Goal: Communication & Community: Answer question/provide support

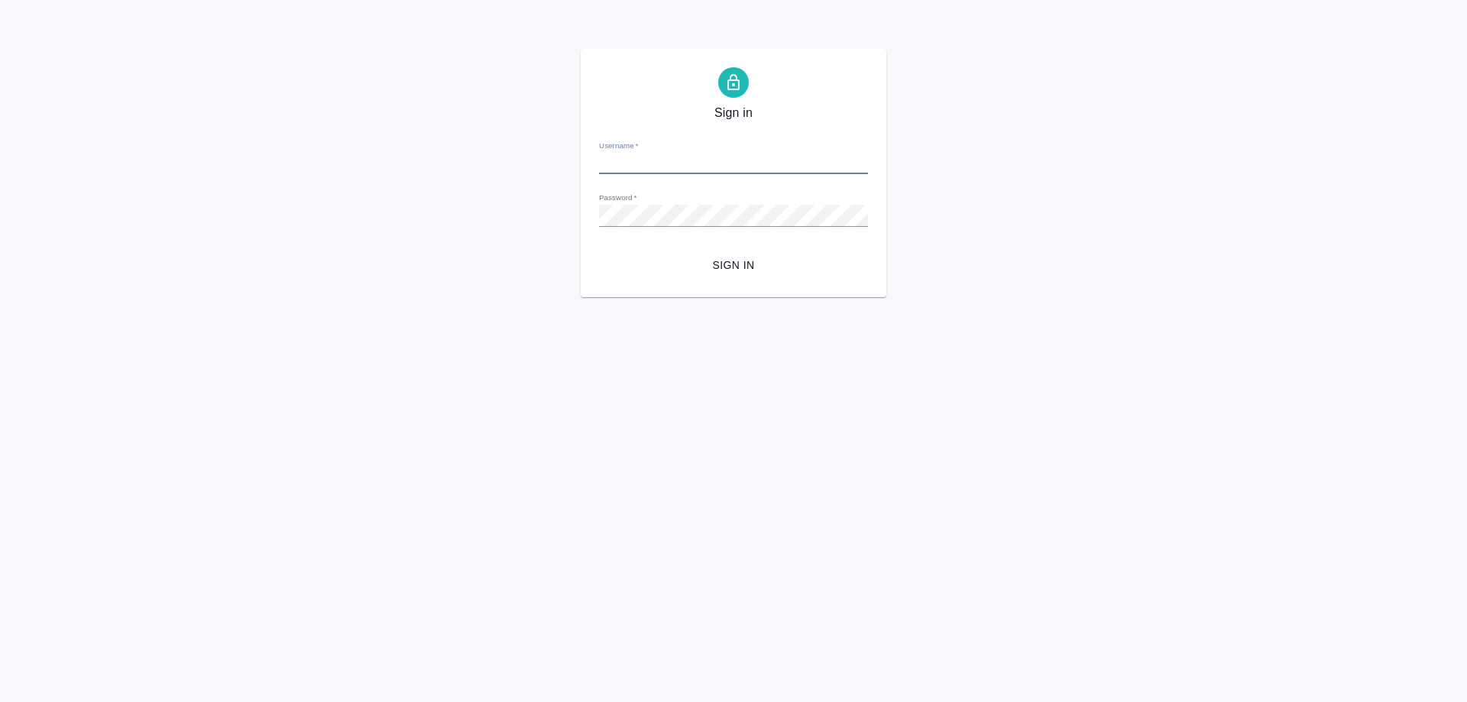
type input "[PERSON_NAME][EMAIL_ADDRESS][DOMAIN_NAME]"
click at [726, 271] on span "Sign in" at bounding box center [733, 265] width 245 height 19
type input "[PERSON_NAME][EMAIL_ADDRESS][DOMAIN_NAME]"
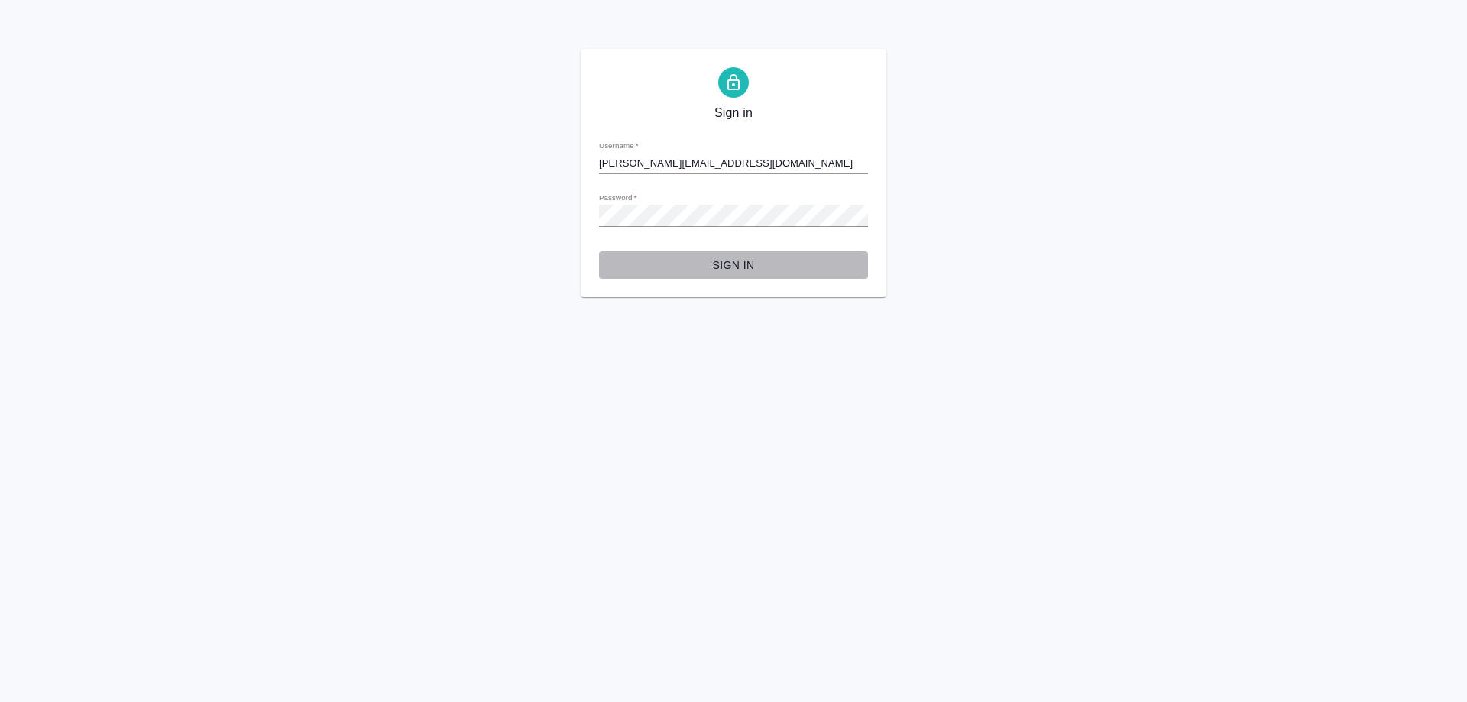
click at [694, 267] on span "Sign in" at bounding box center [733, 265] width 245 height 19
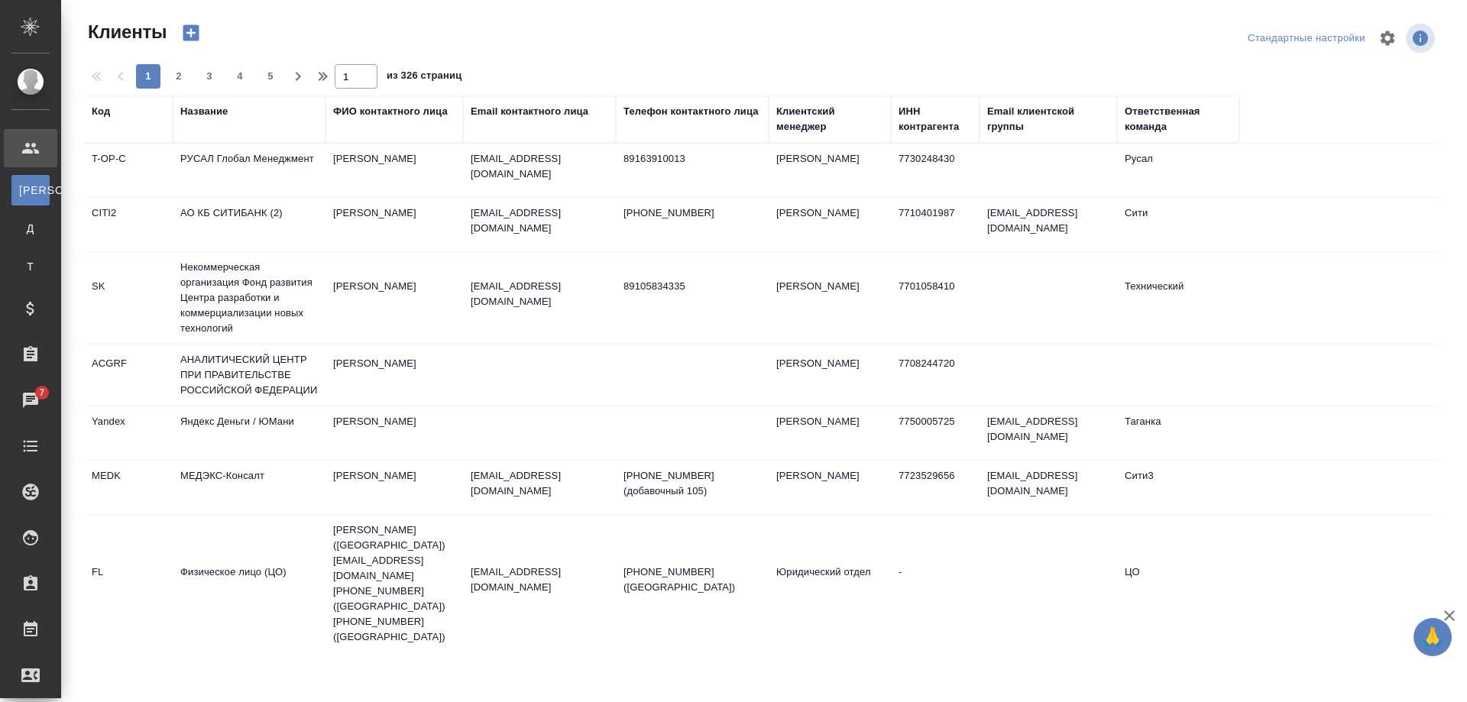
select select "RU"
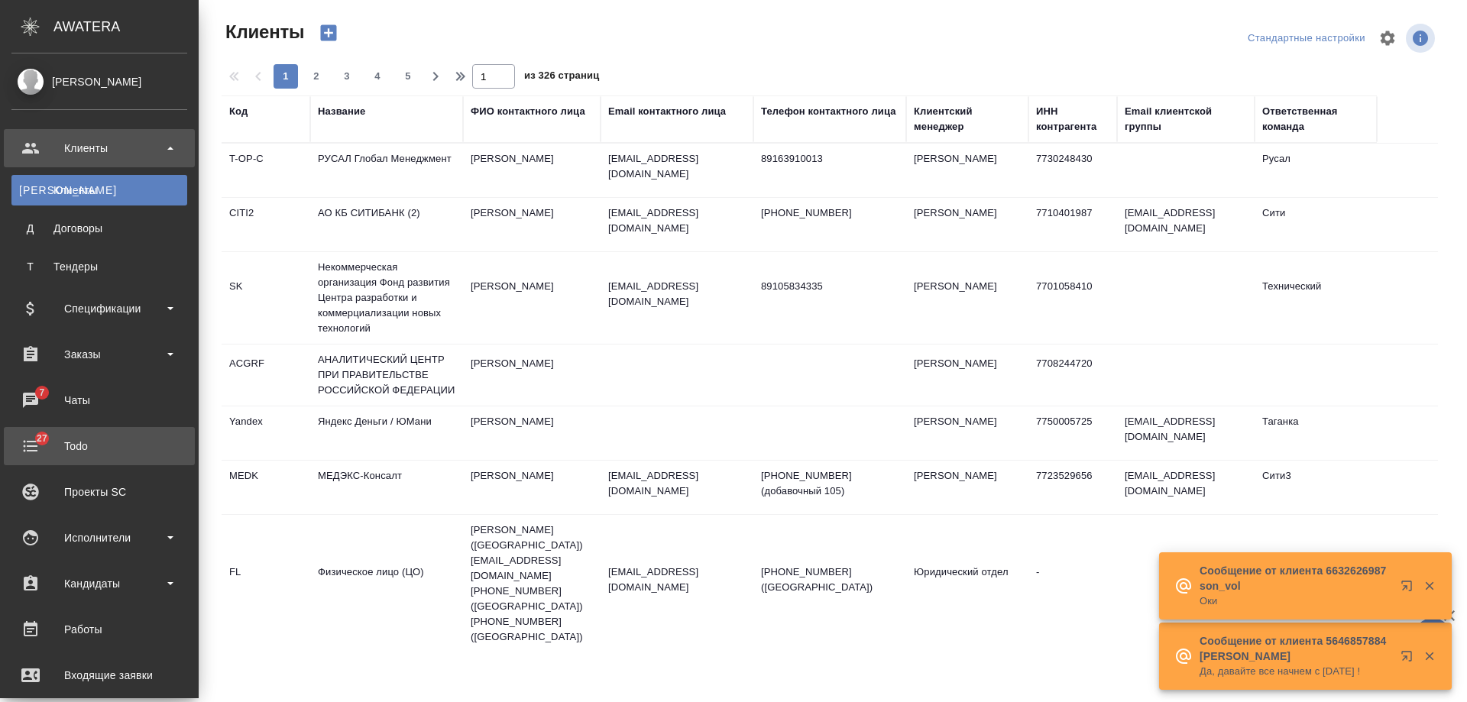
click at [53, 445] on div "Todo" at bounding box center [99, 446] width 176 height 23
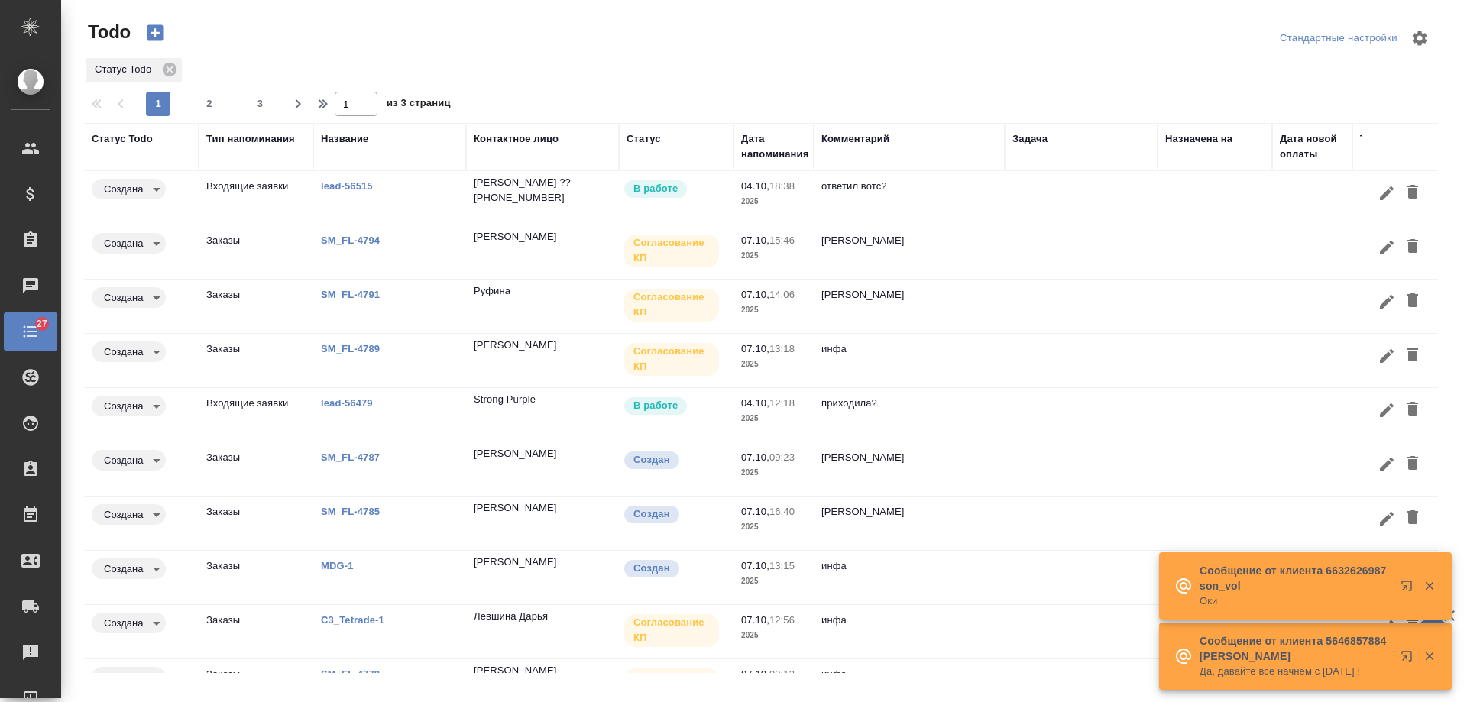
click at [763, 151] on div "Дата напоминания" at bounding box center [774, 146] width 67 height 31
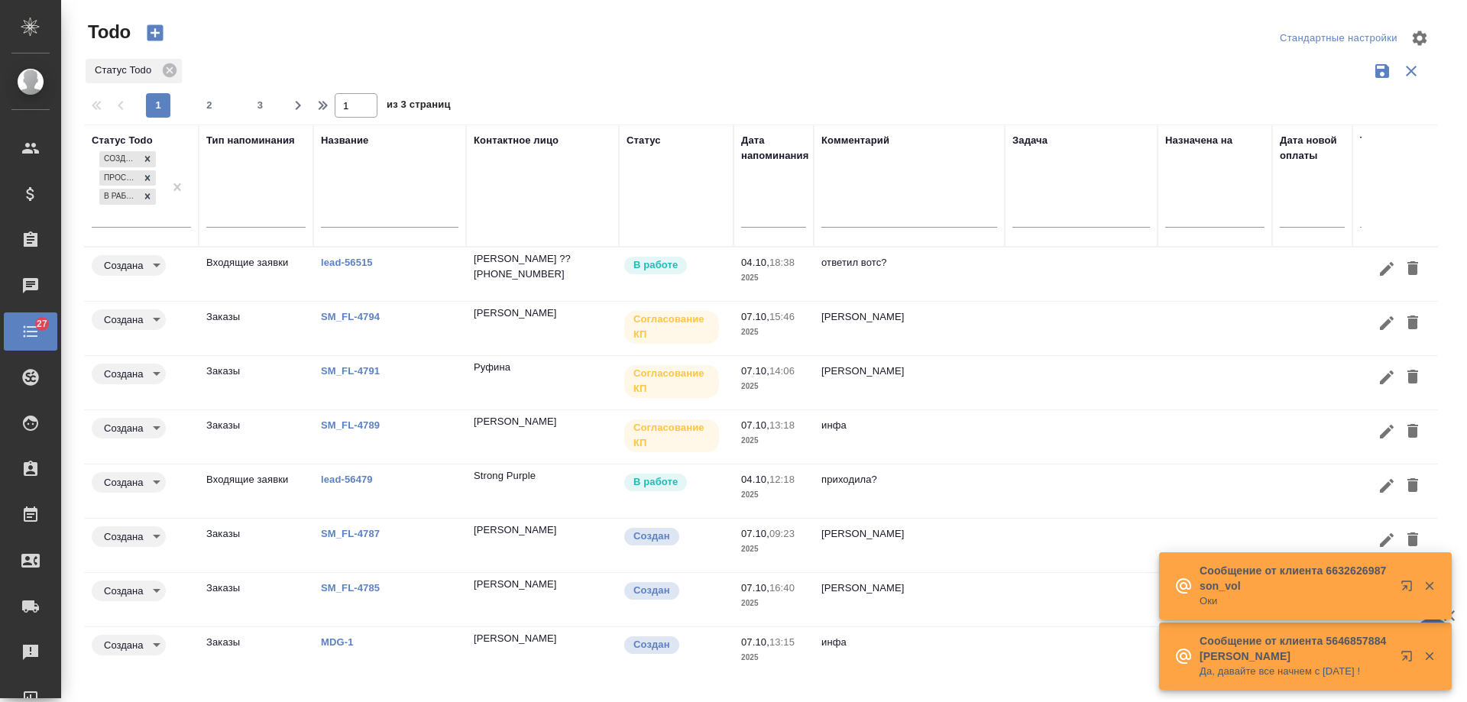
click at [757, 208] on input "text" at bounding box center [778, 214] width 56 height 21
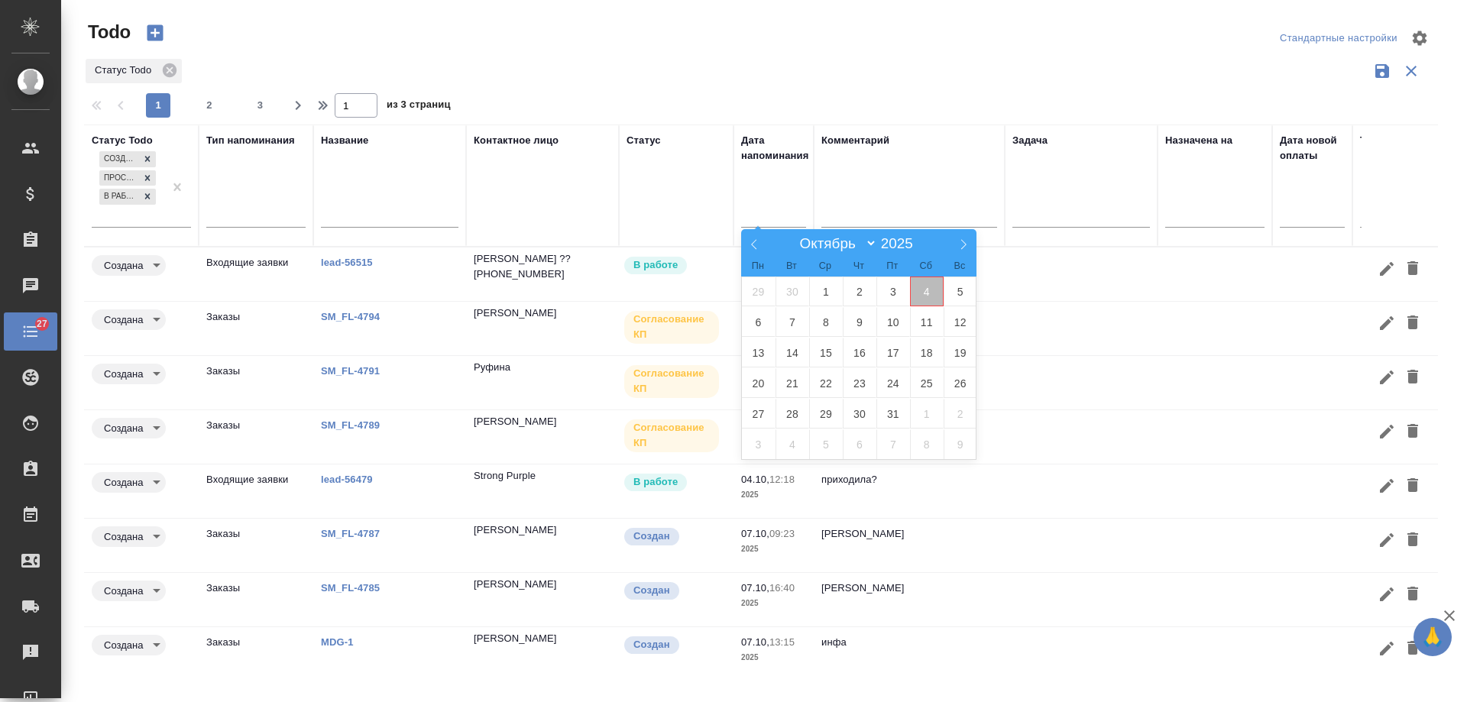
click at [931, 294] on span "4" at bounding box center [927, 292] width 34 height 30
type div "2025-10-03T21:00:00.000Z"
click at [966, 294] on span "5" at bounding box center [961, 292] width 34 height 30
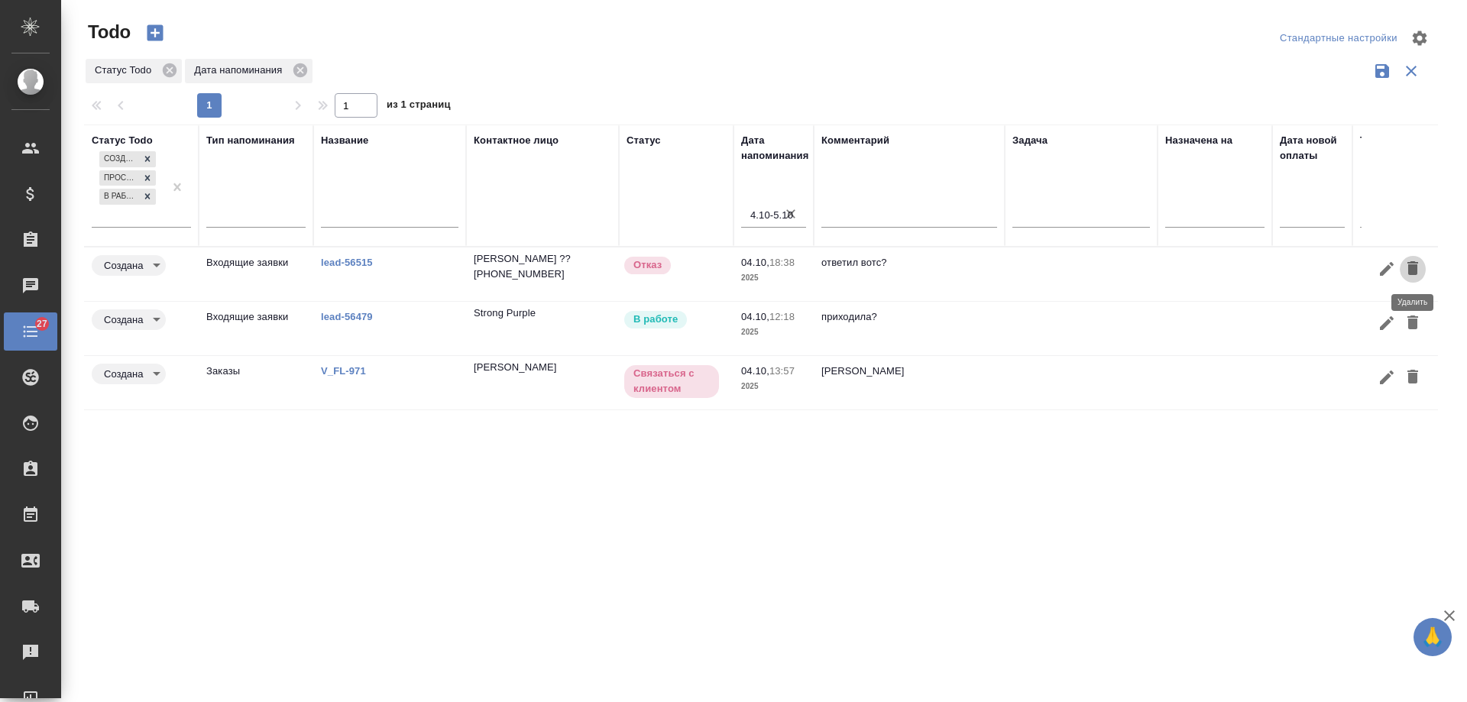
click at [1412, 267] on icon "button" at bounding box center [1413, 268] width 11 height 14
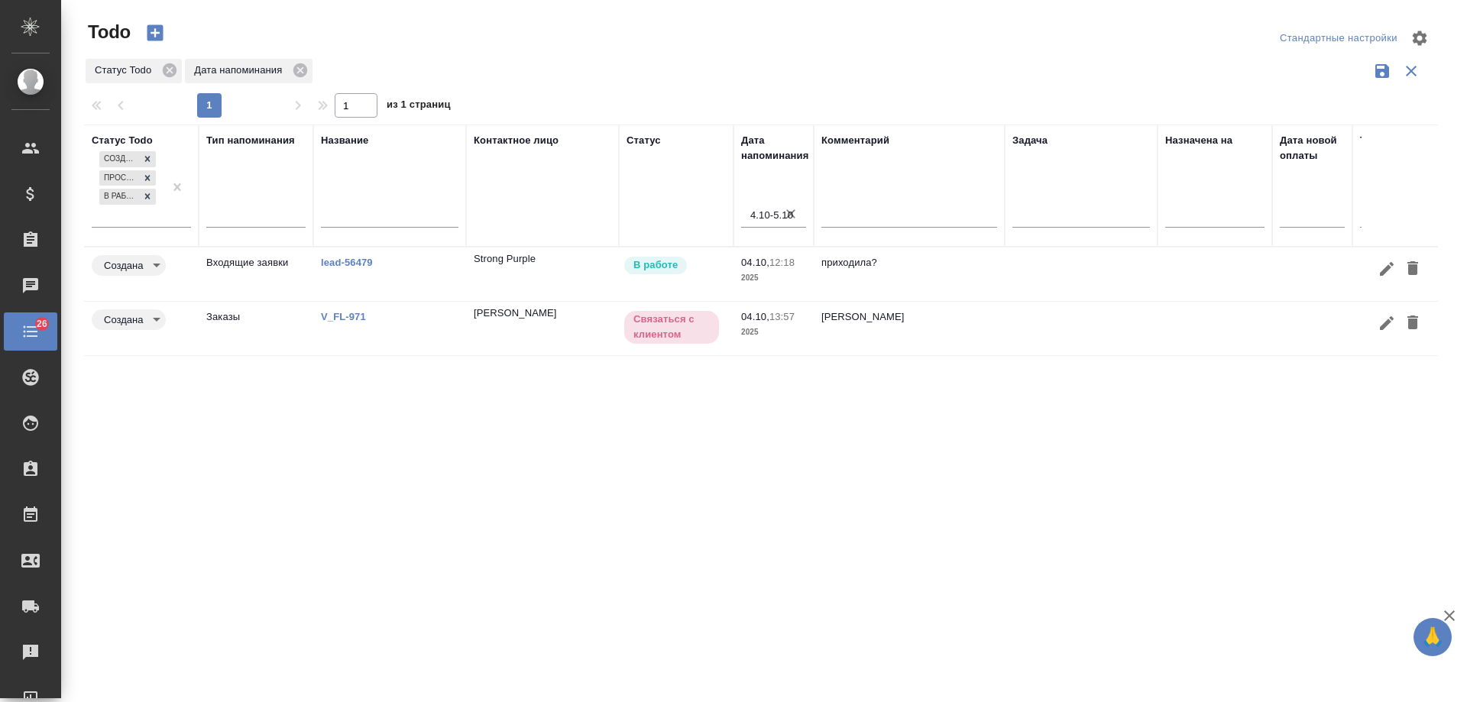
click at [339, 265] on link "lead-56479" at bounding box center [347, 262] width 52 height 11
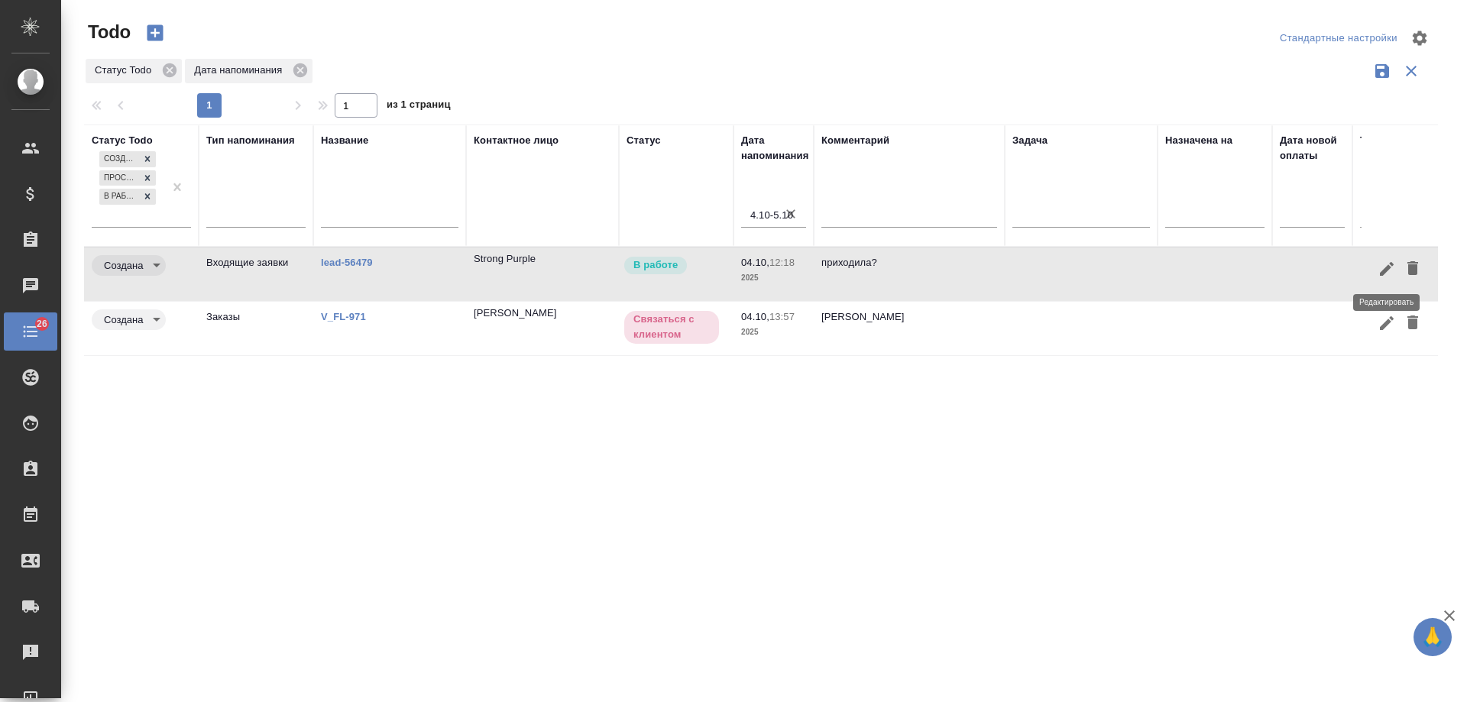
click at [1382, 265] on icon "button" at bounding box center [1387, 269] width 18 height 18
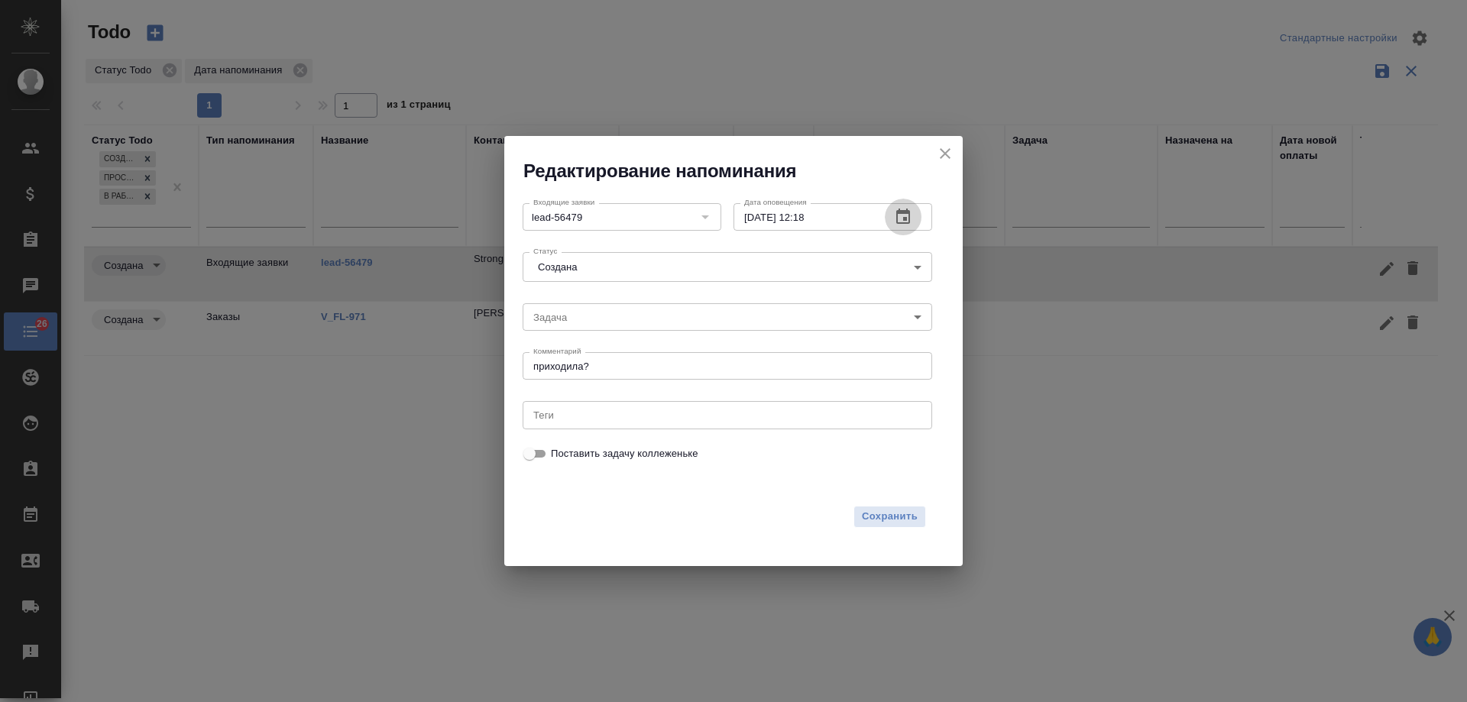
click at [903, 218] on icon "button" at bounding box center [903, 216] width 14 height 15
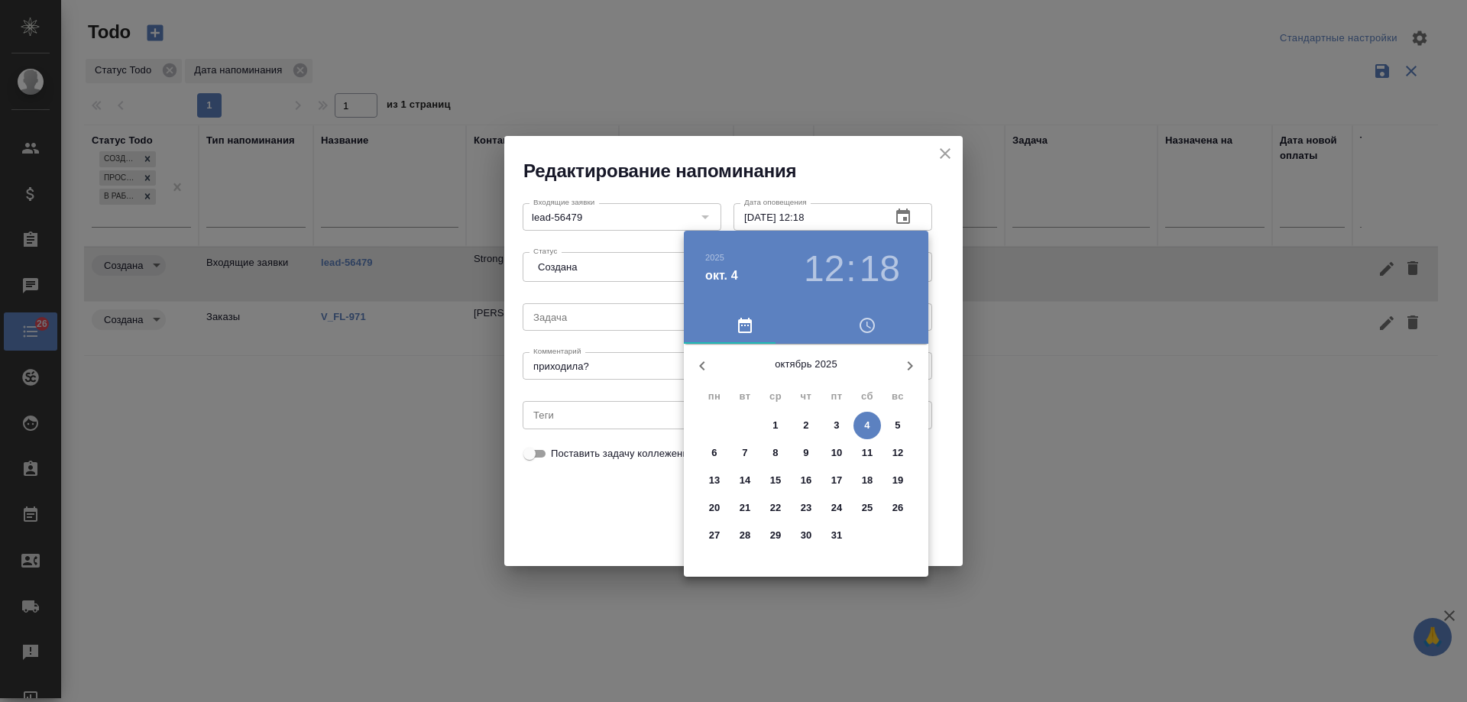
click at [747, 455] on p "7" at bounding box center [744, 452] width 5 height 15
type input "07.10.2025 12:18"
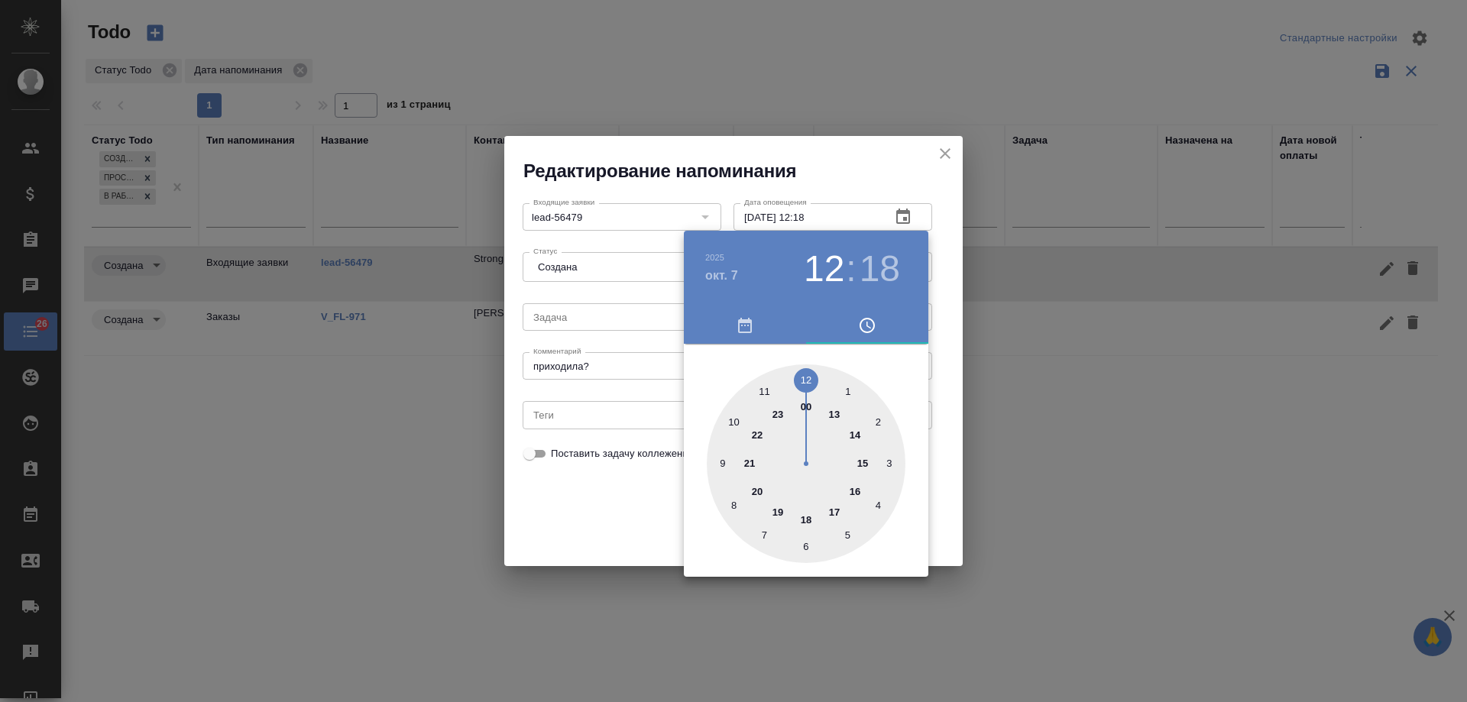
click at [581, 497] on div at bounding box center [733, 351] width 1467 height 702
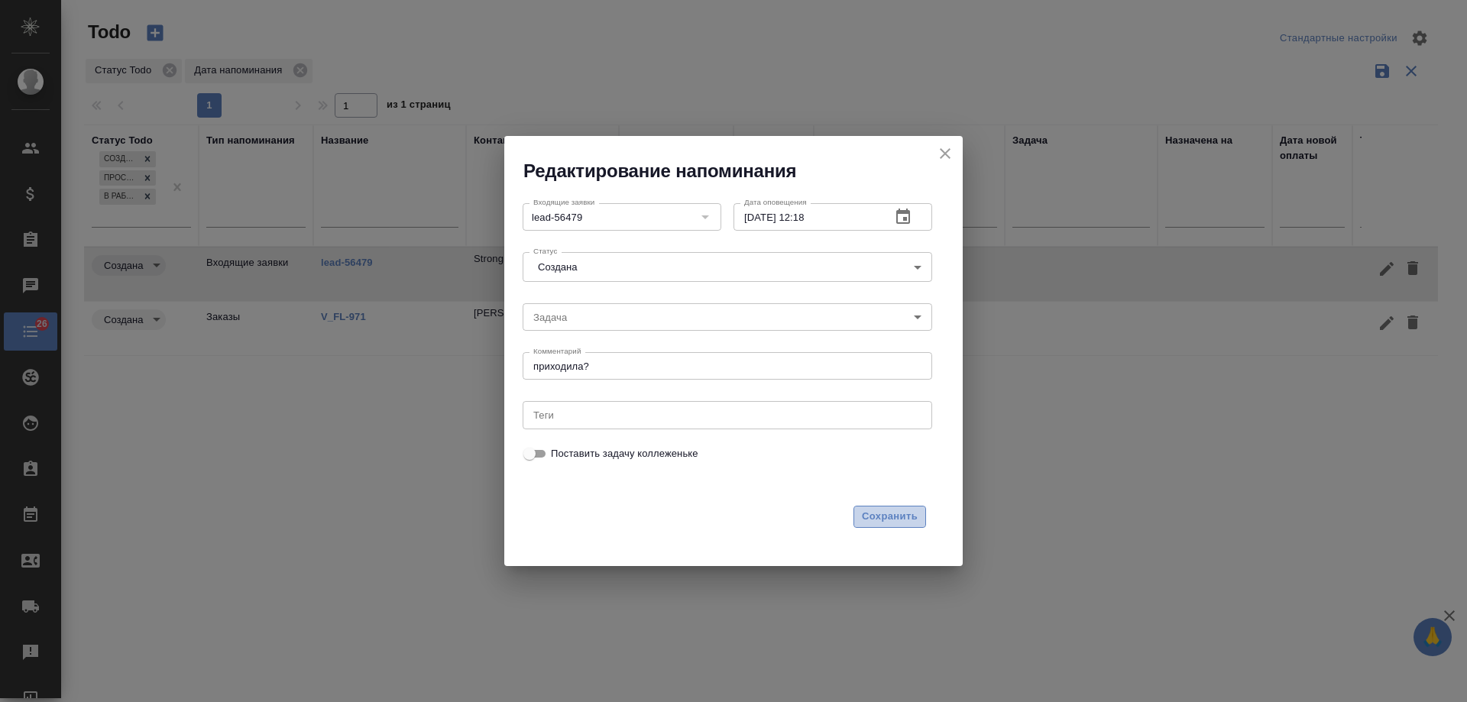
click at [880, 512] on span "Сохранить" at bounding box center [890, 517] width 56 height 18
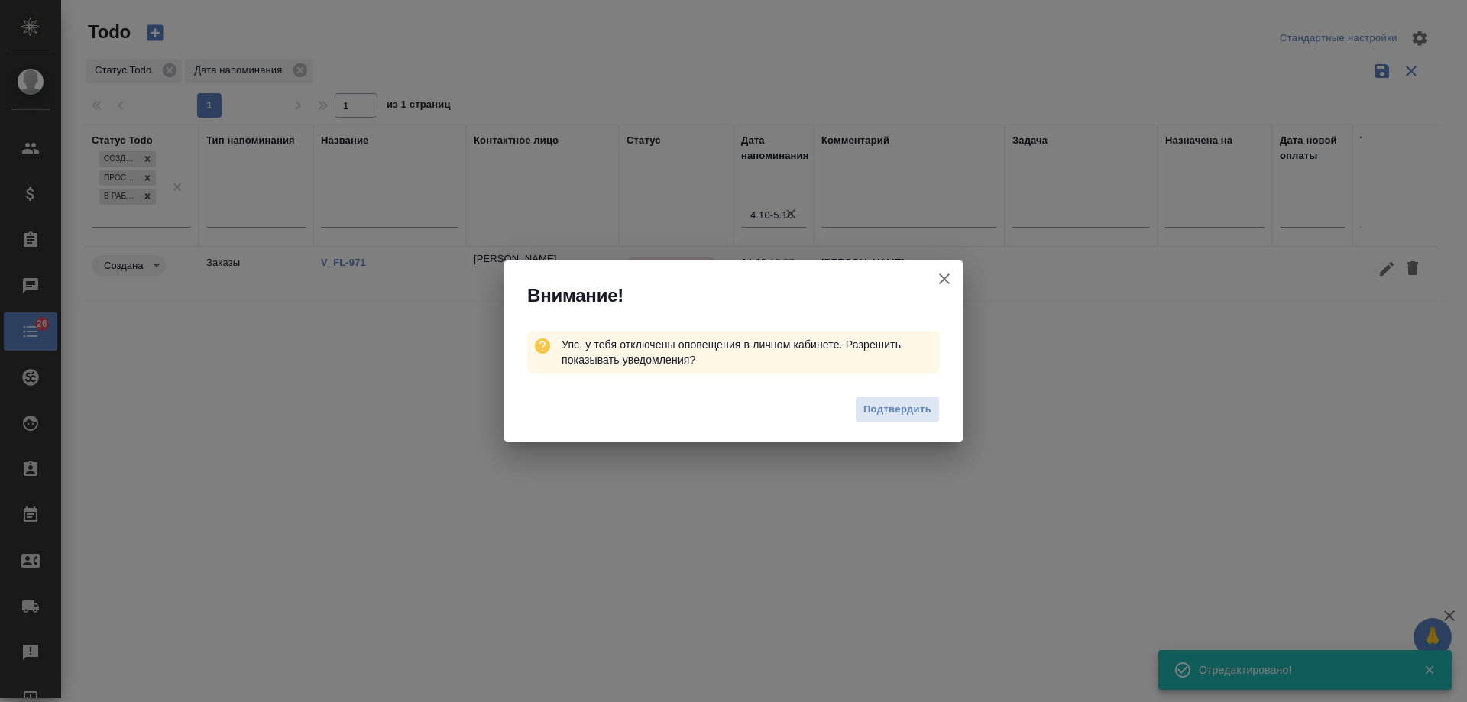
click at [948, 274] on icon "button" at bounding box center [944, 279] width 18 height 18
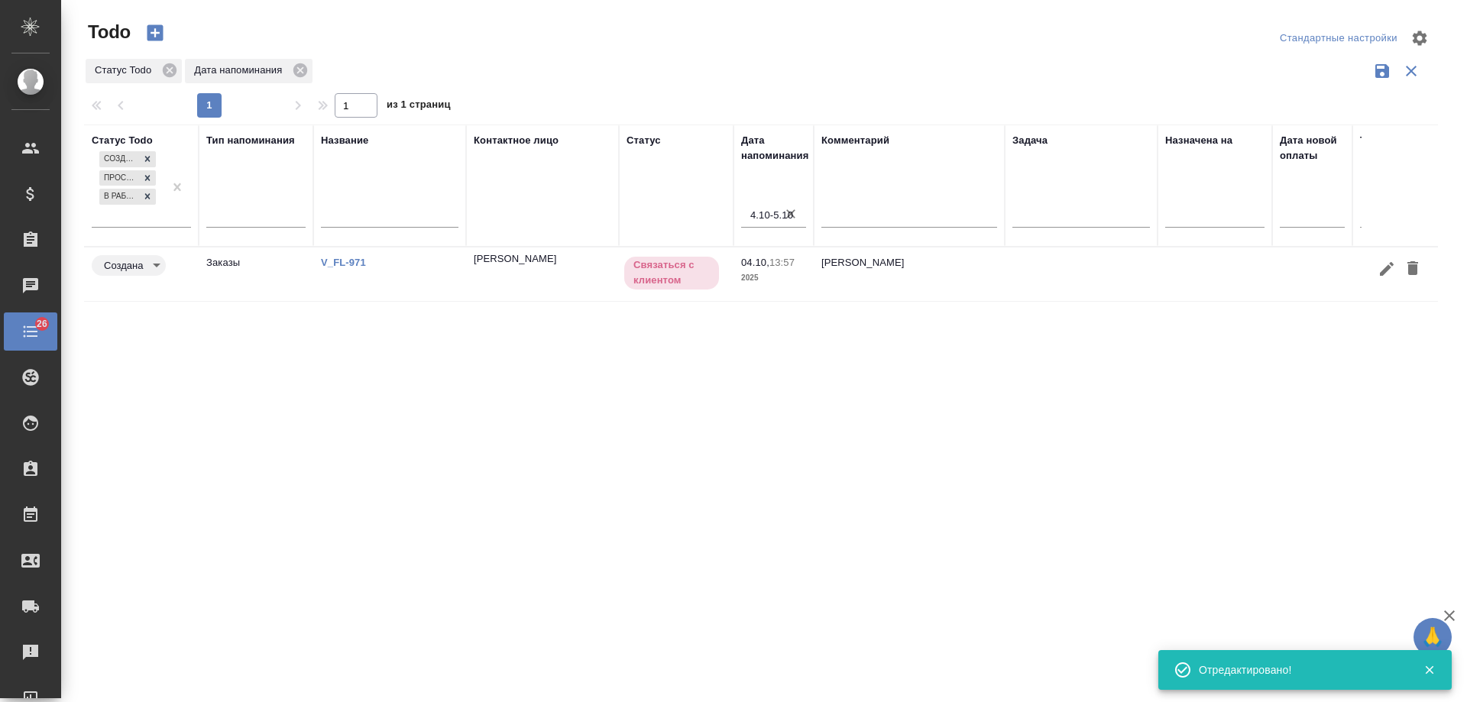
click at [330, 261] on link "V_FL-971" at bounding box center [343, 262] width 45 height 11
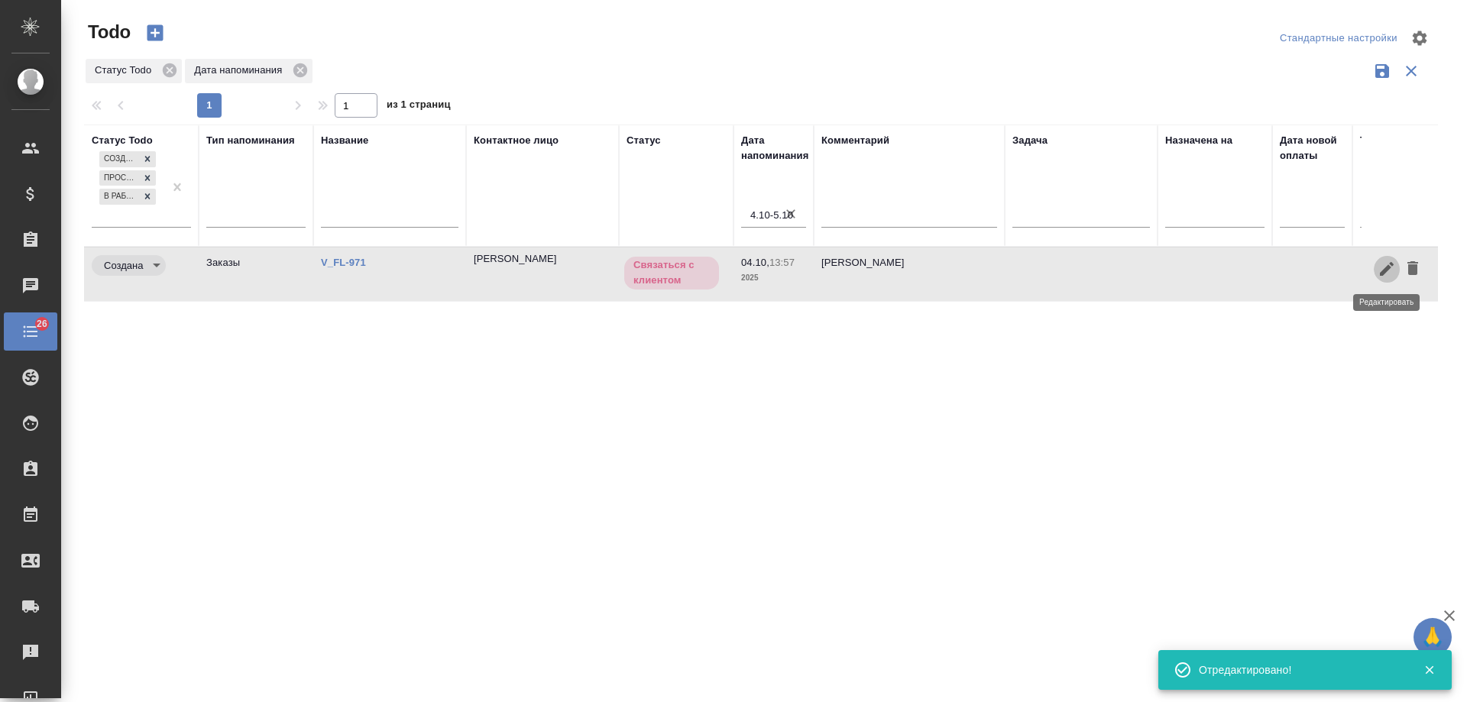
click at [1382, 264] on icon "button" at bounding box center [1387, 269] width 18 height 18
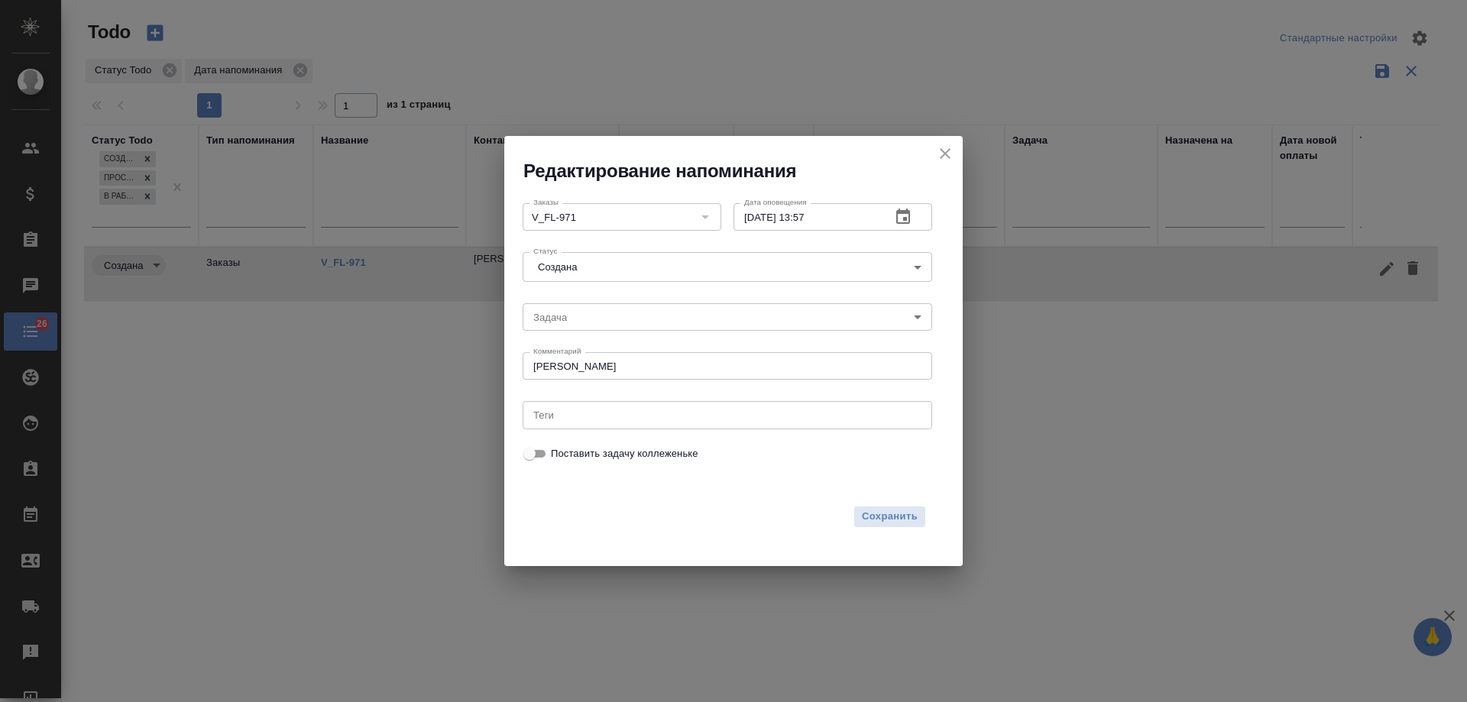
click at [915, 212] on button "button" at bounding box center [903, 217] width 37 height 37
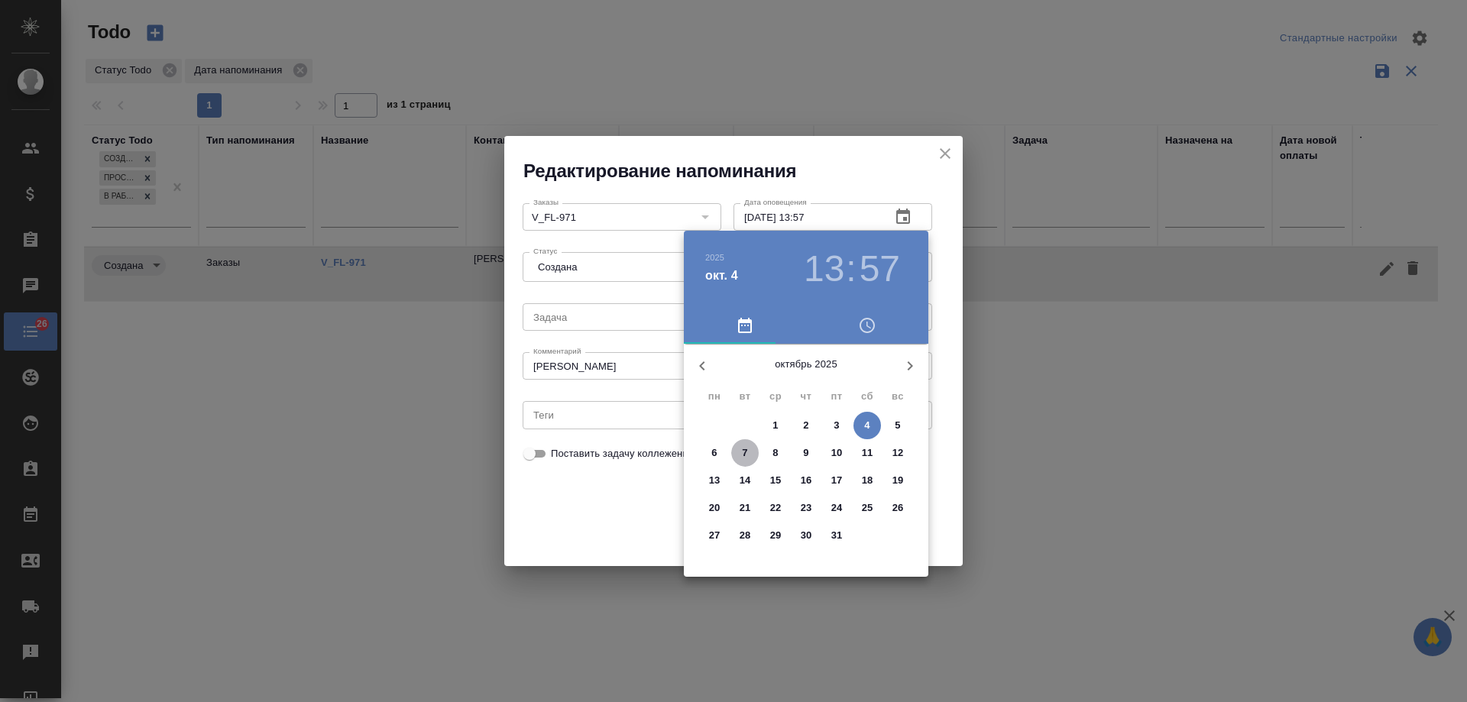
click at [747, 452] on p "7" at bounding box center [744, 452] width 5 height 15
type input "07.10.2025 13:57"
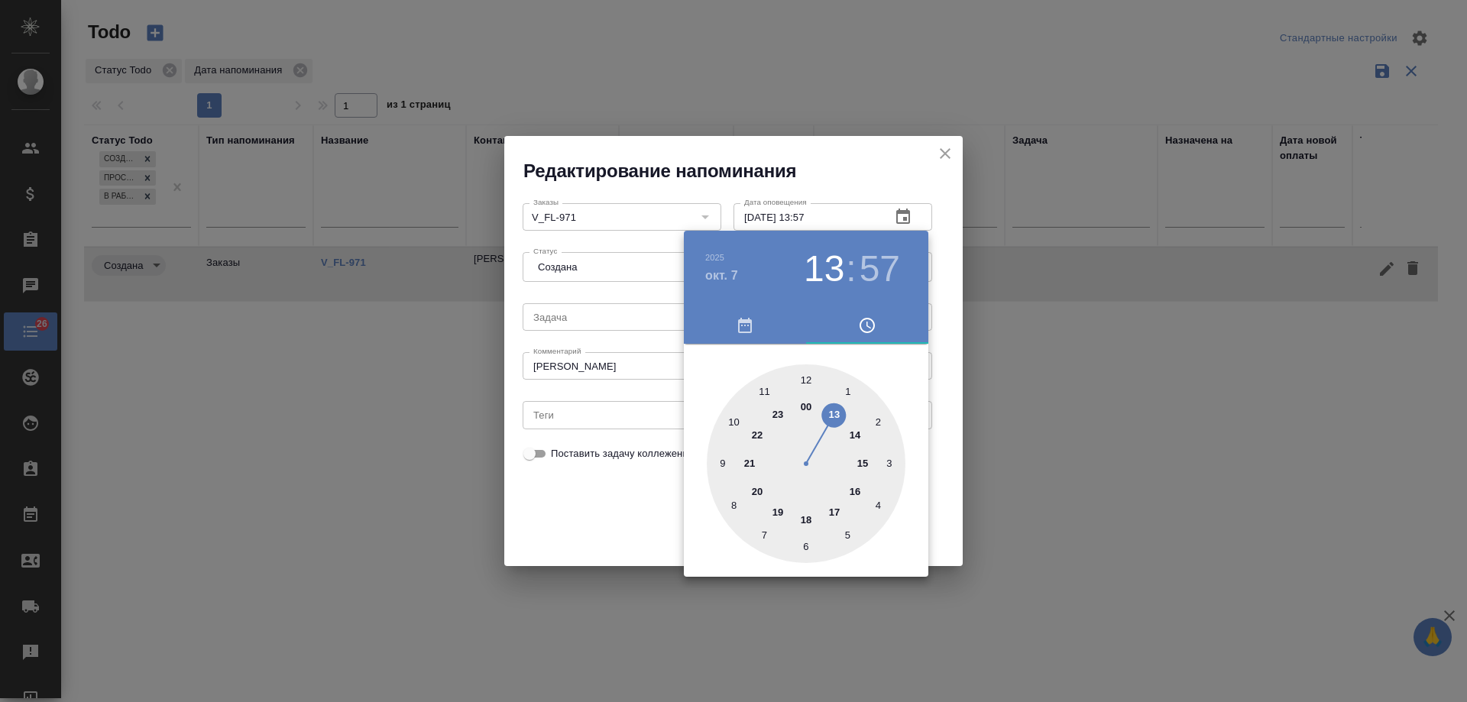
drag, startPoint x: 626, startPoint y: 513, endPoint x: 663, endPoint y: 512, distance: 37.5
click at [627, 514] on div at bounding box center [733, 351] width 1467 height 702
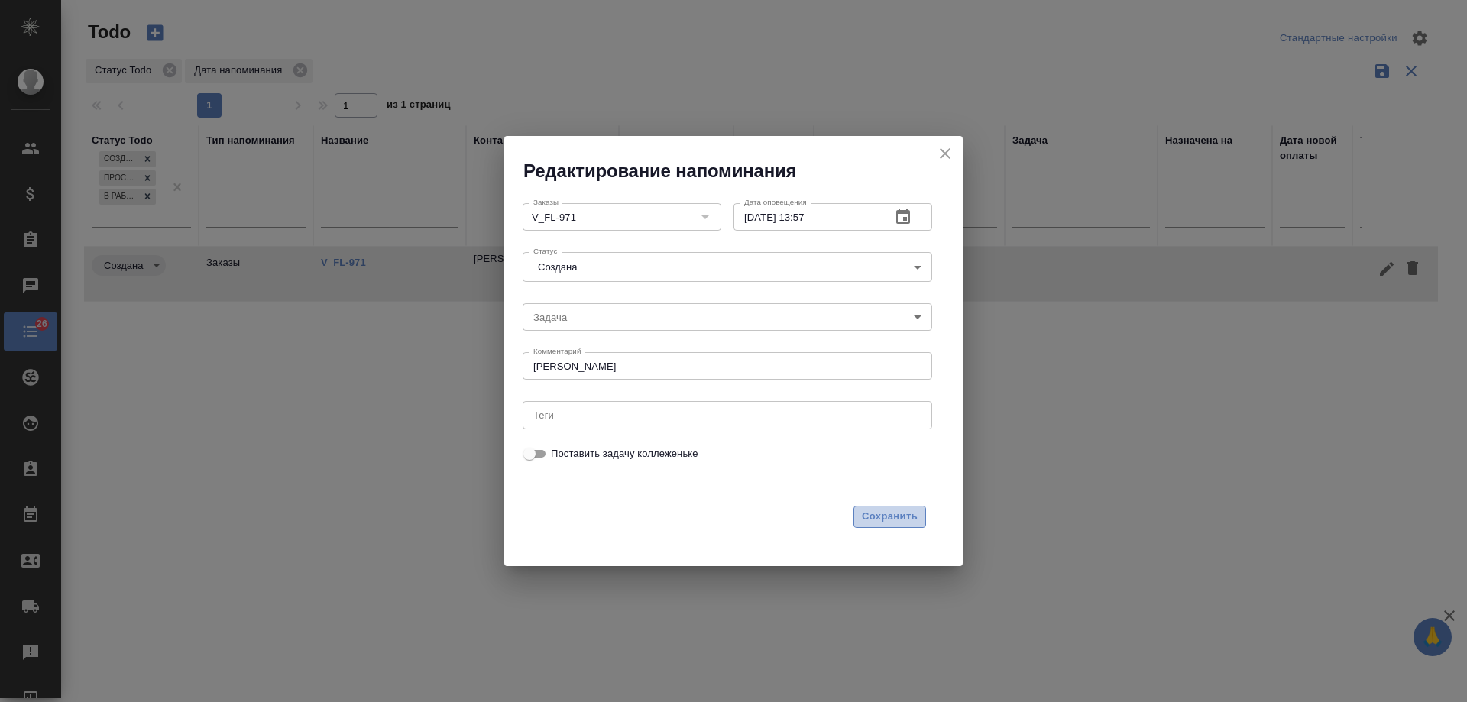
click at [891, 519] on span "Сохранить" at bounding box center [890, 517] width 56 height 18
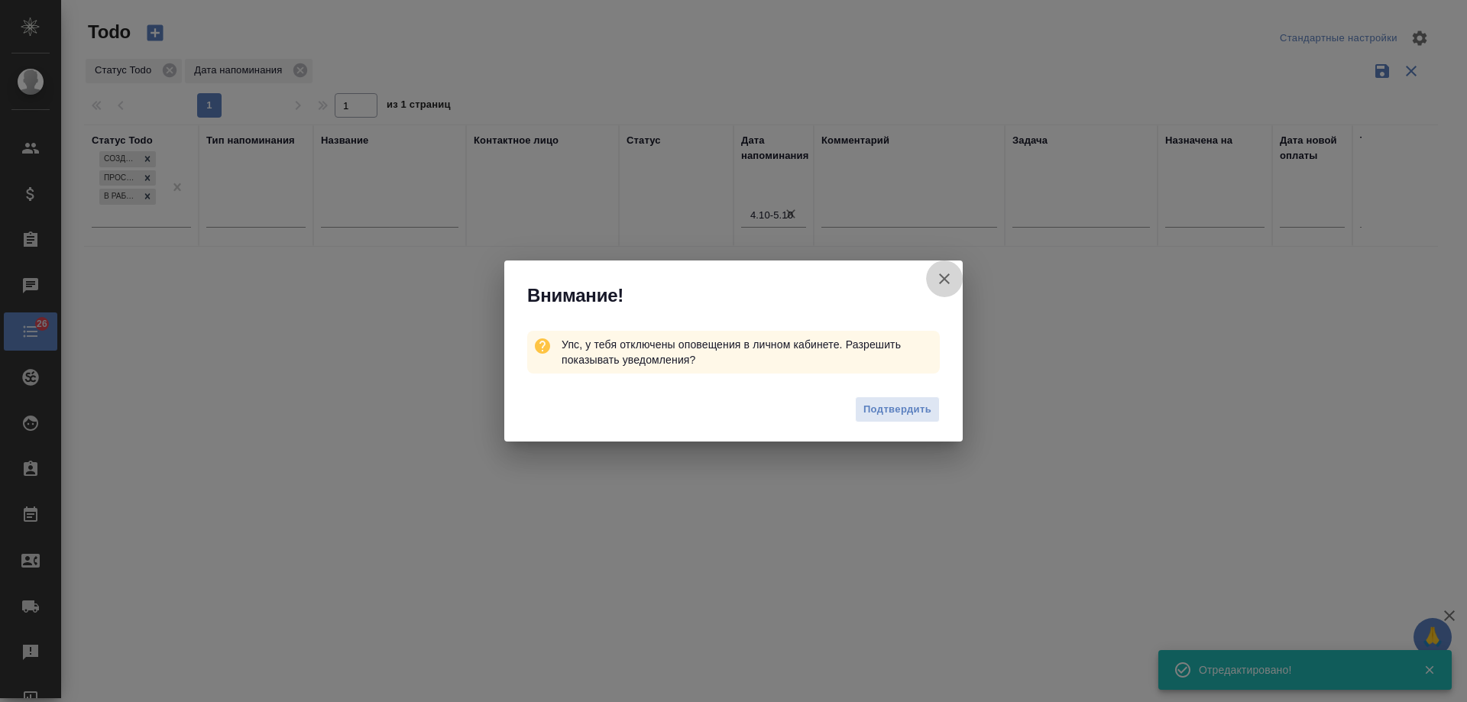
click at [951, 275] on icon "button" at bounding box center [944, 279] width 18 height 18
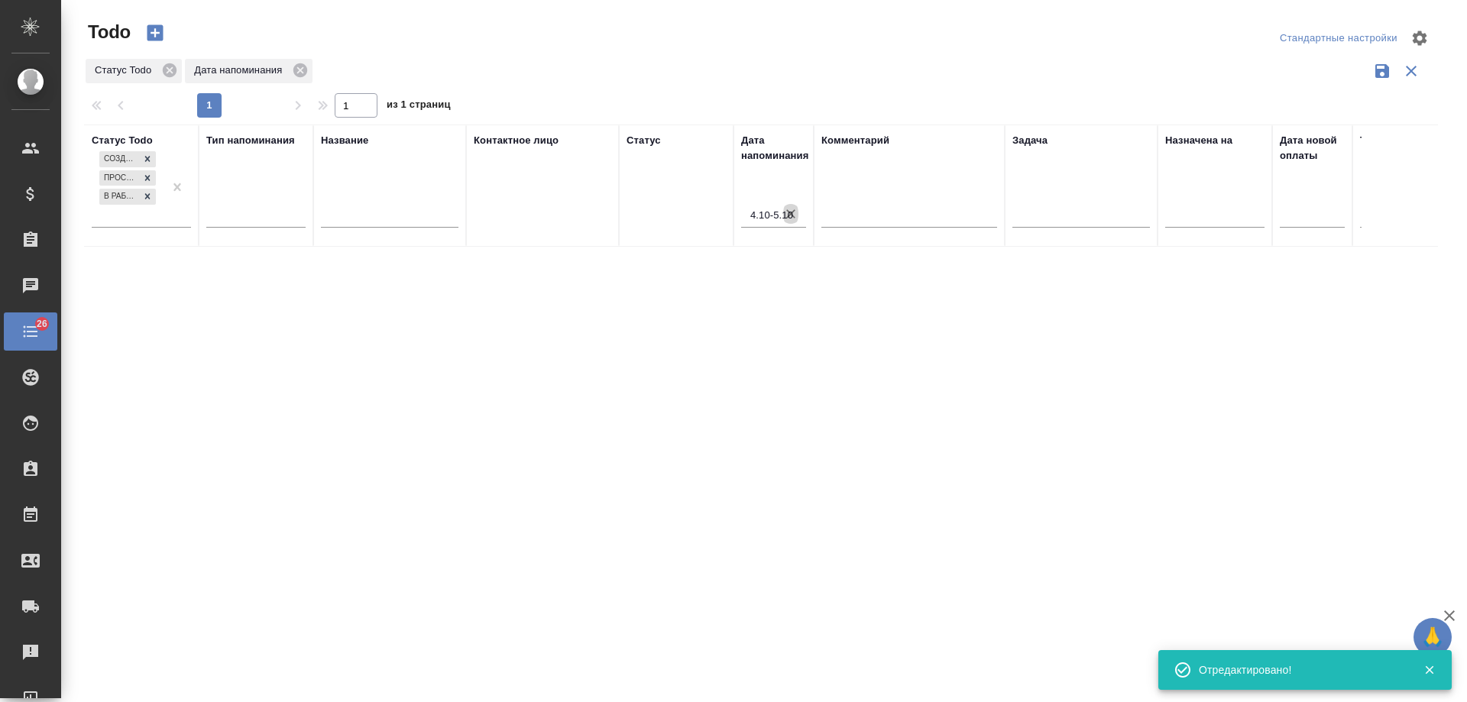
click at [793, 214] on icon "button" at bounding box center [790, 213] width 15 height 15
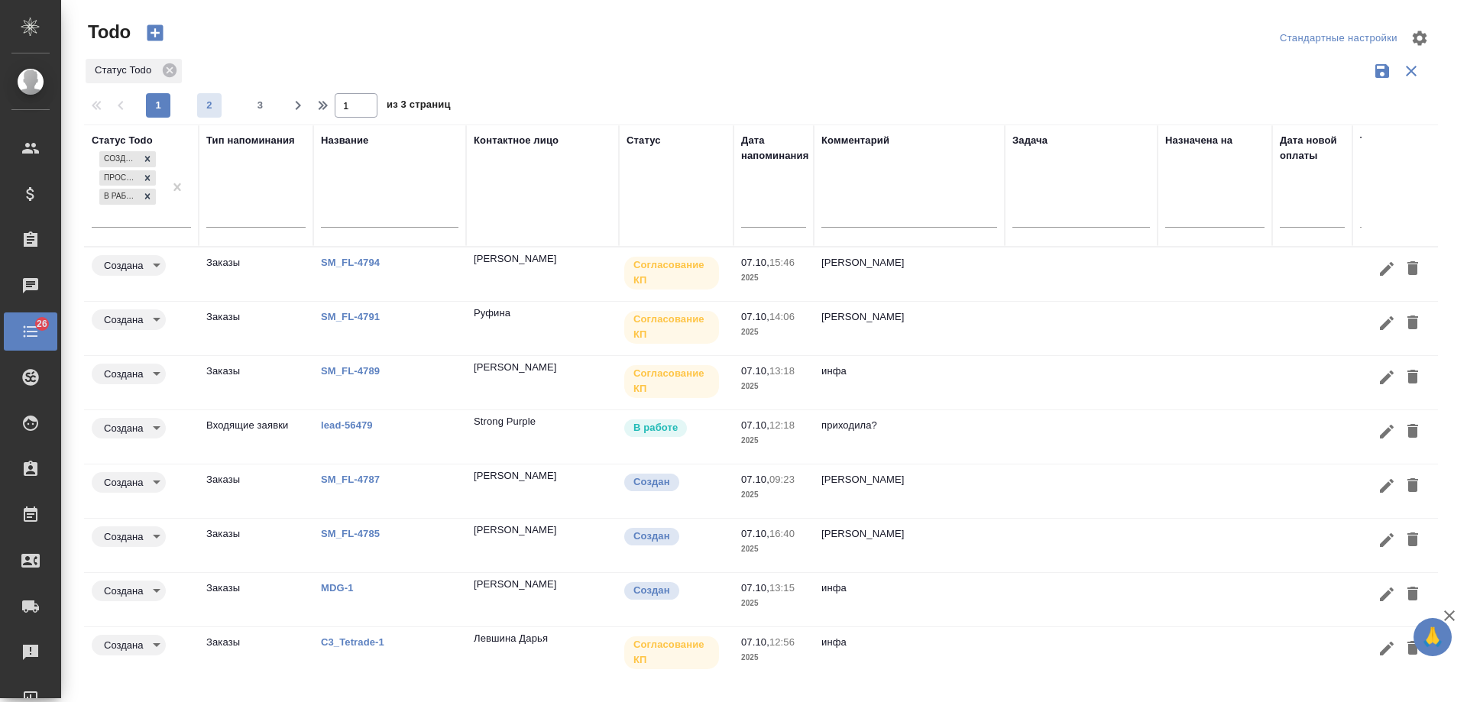
click at [202, 114] on button "2" at bounding box center [209, 105] width 24 height 24
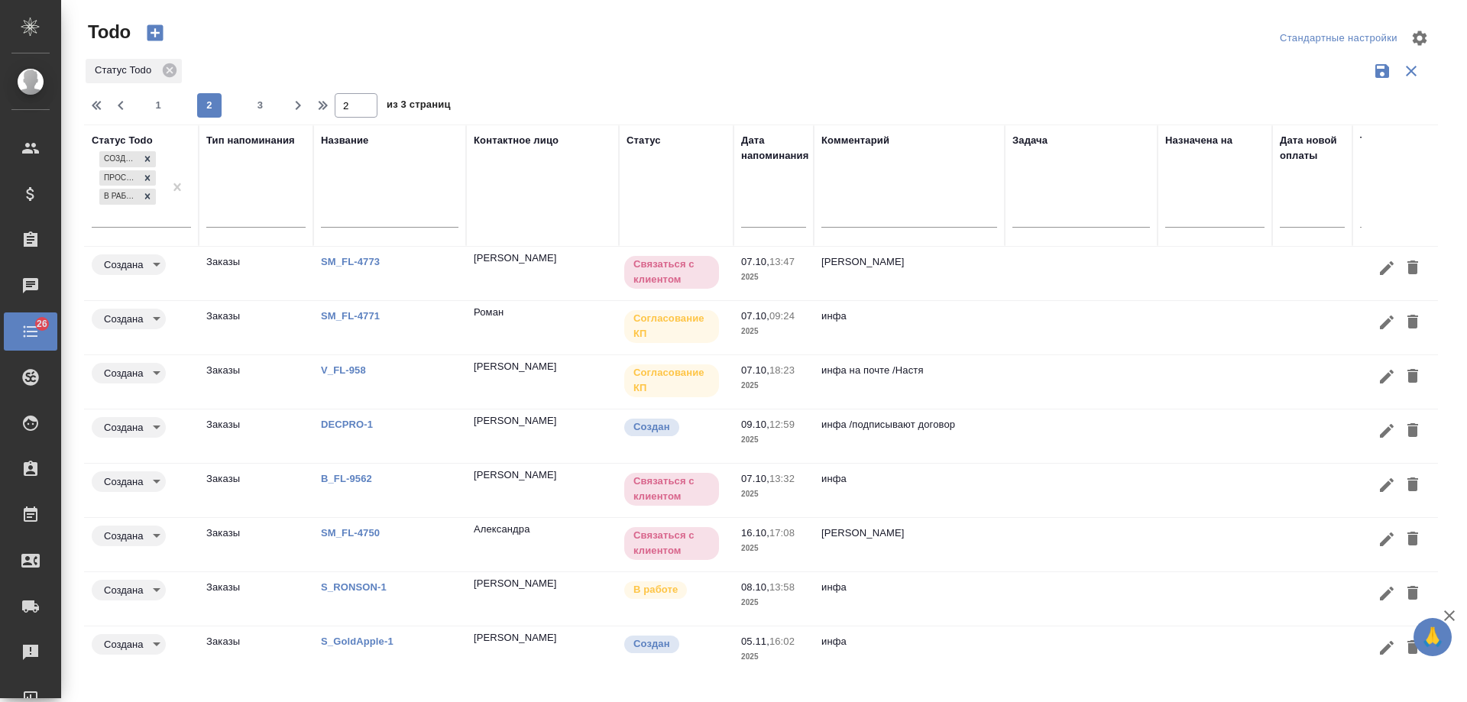
scroll to position [127, 0]
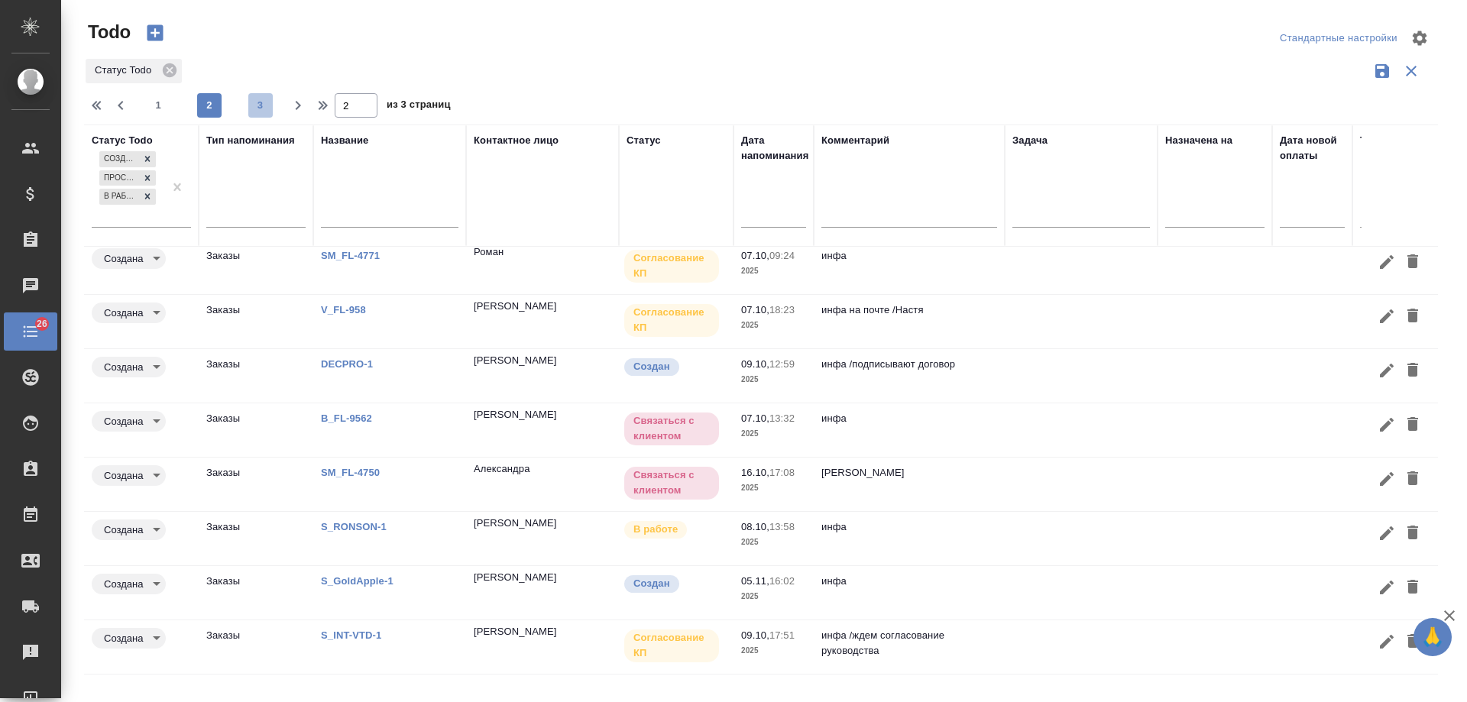
click at [260, 105] on span "3" at bounding box center [260, 105] width 24 height 15
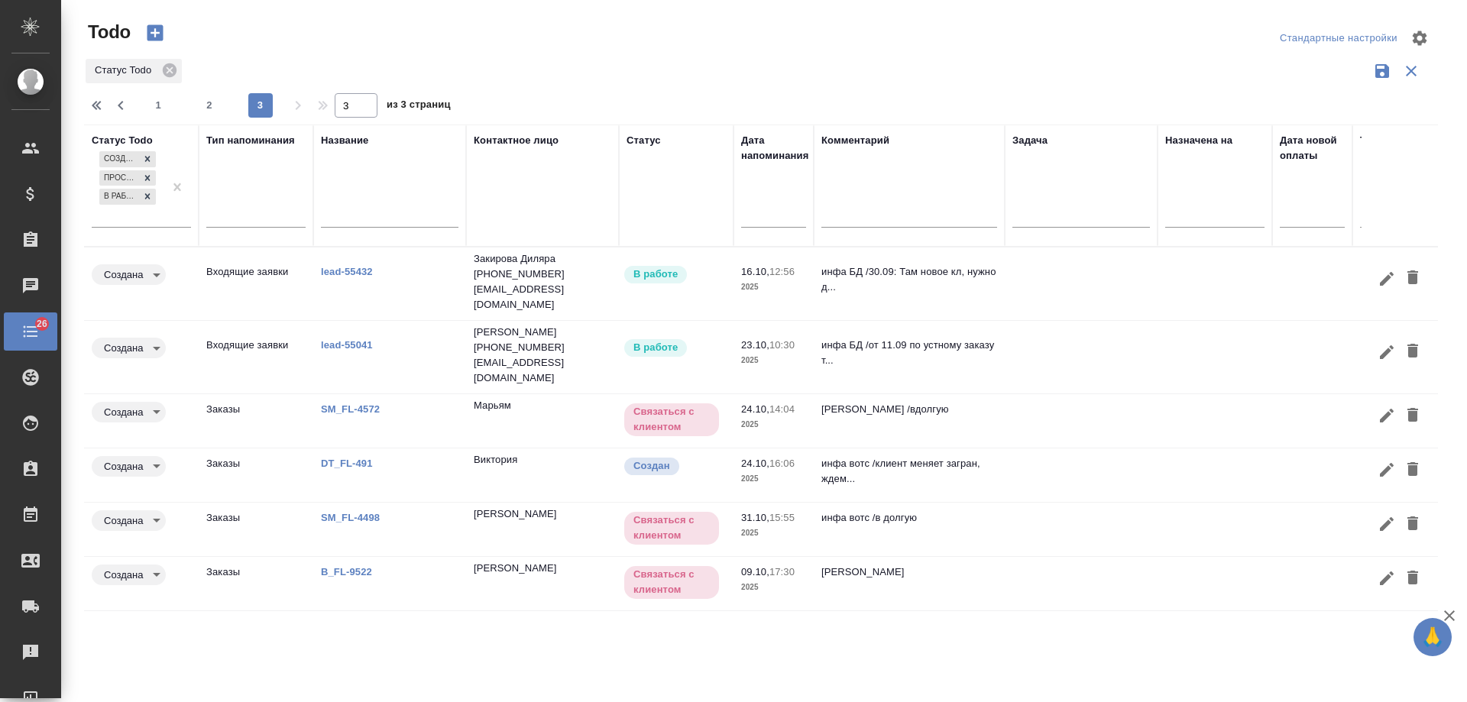
scroll to position [0, 0]
click at [163, 107] on span "1" at bounding box center [158, 105] width 24 height 15
type input "1"
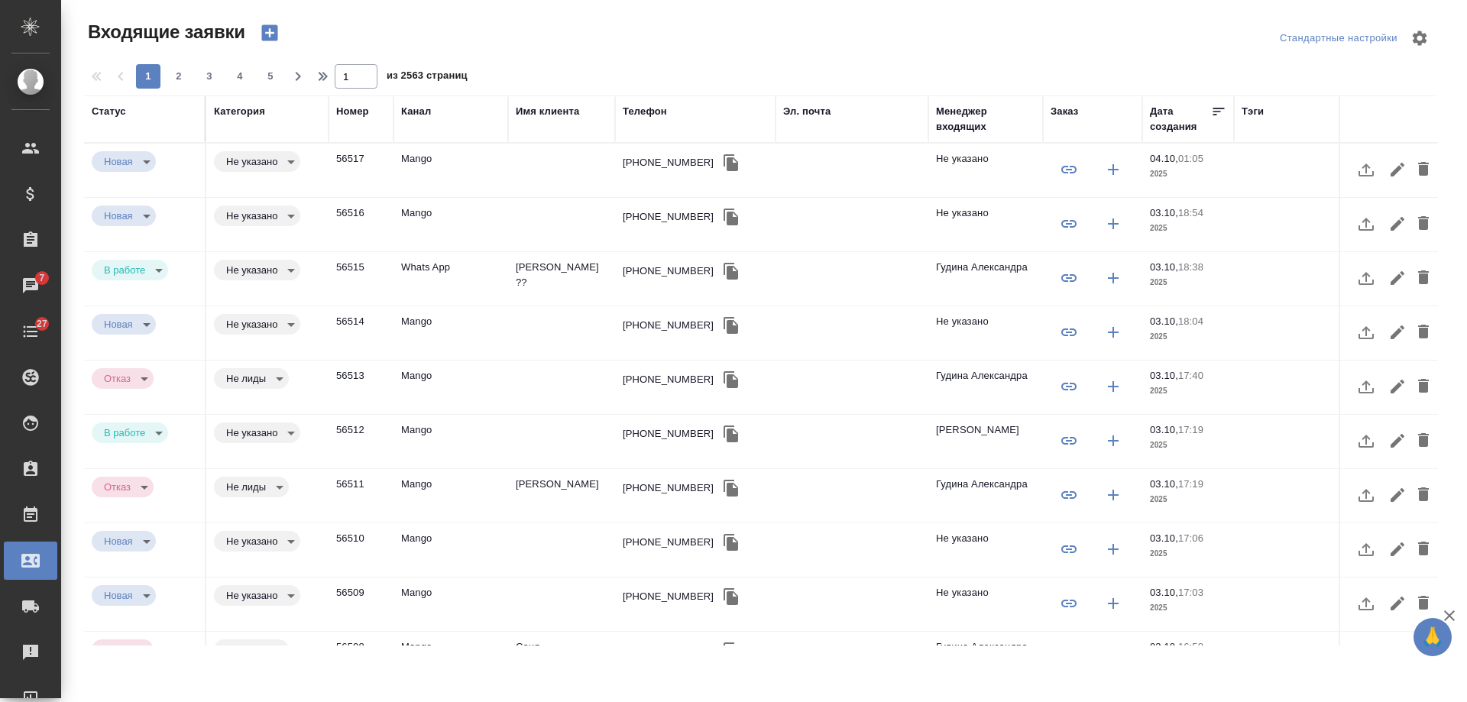
select select "RU"
click at [563, 271] on td "[PERSON_NAME] ??" at bounding box center [561, 278] width 107 height 53
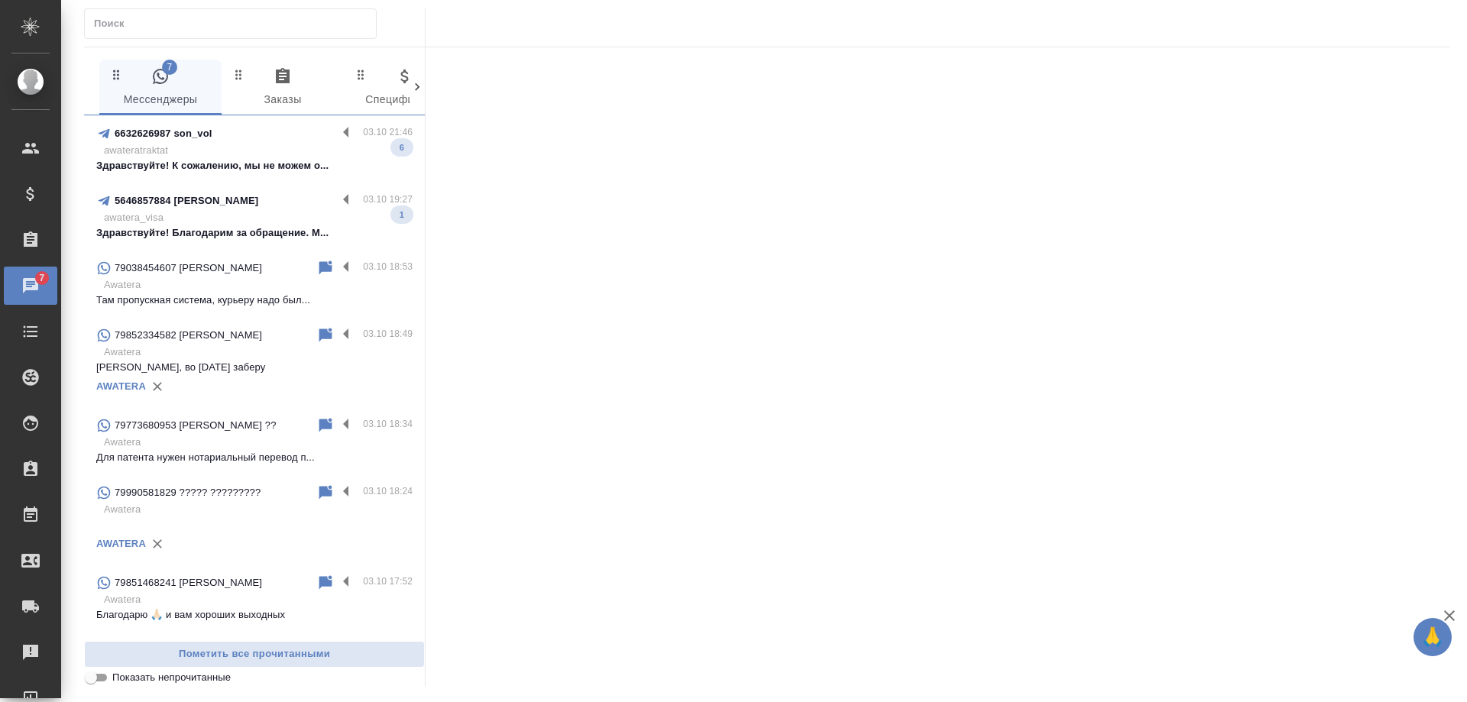
click at [227, 233] on p "Здравствуйте! Благодарим за обращение. М..." at bounding box center [254, 232] width 316 height 15
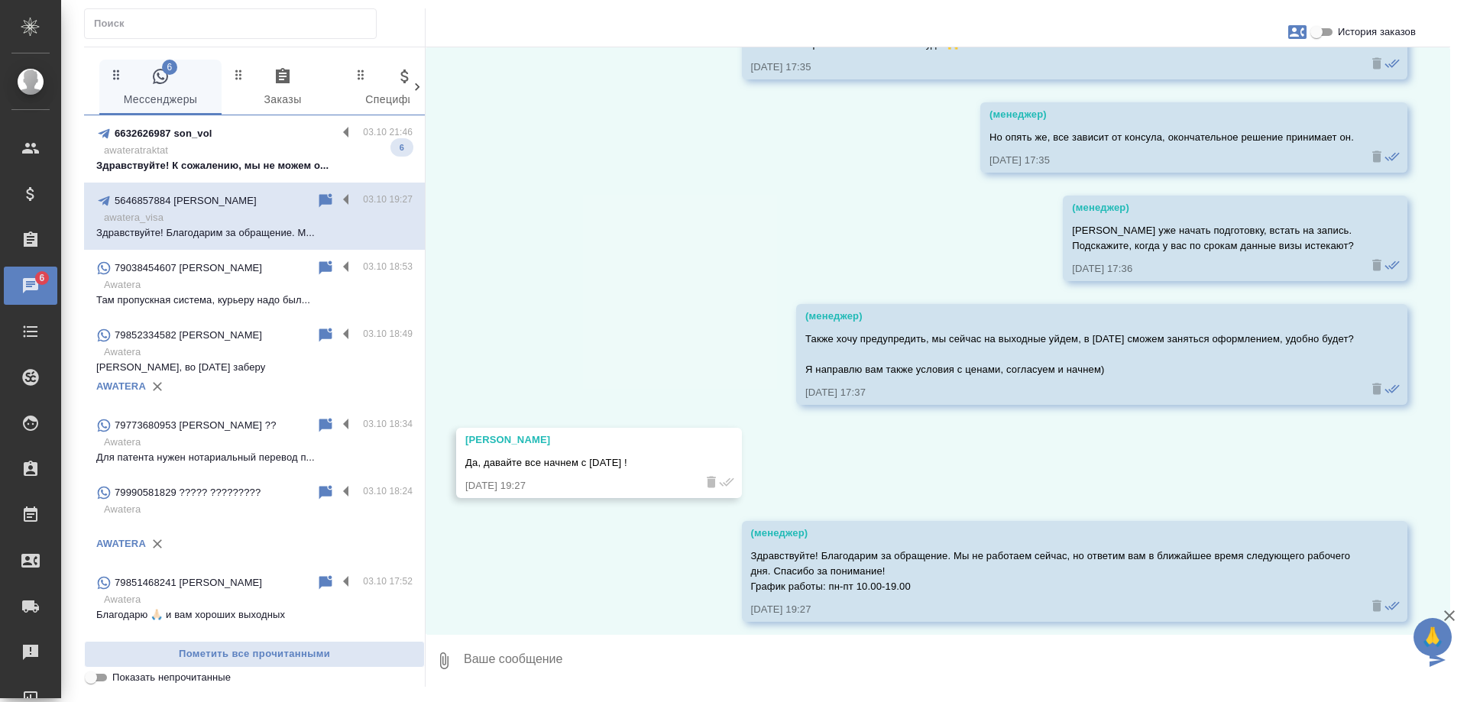
scroll to position [15205, 0]
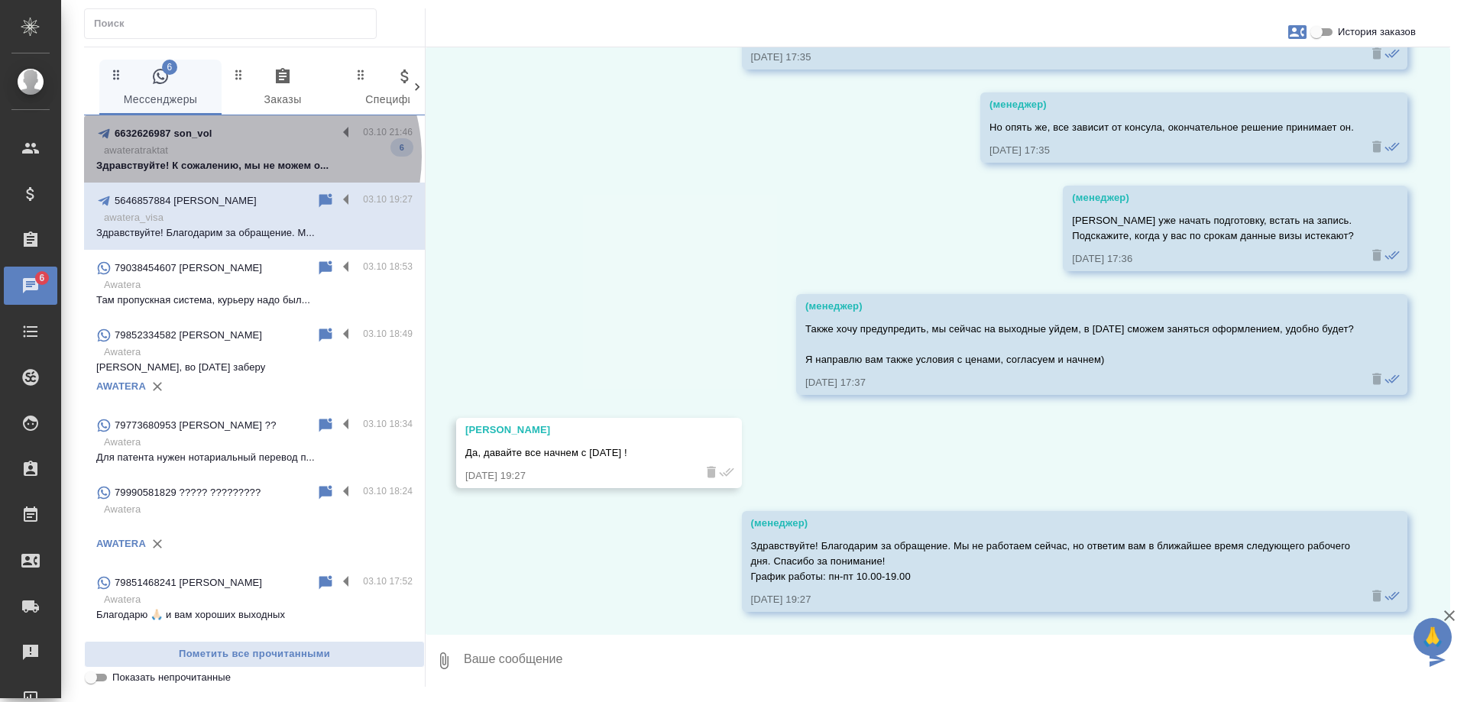
click at [250, 157] on p "awateratraktat" at bounding box center [258, 150] width 309 height 15
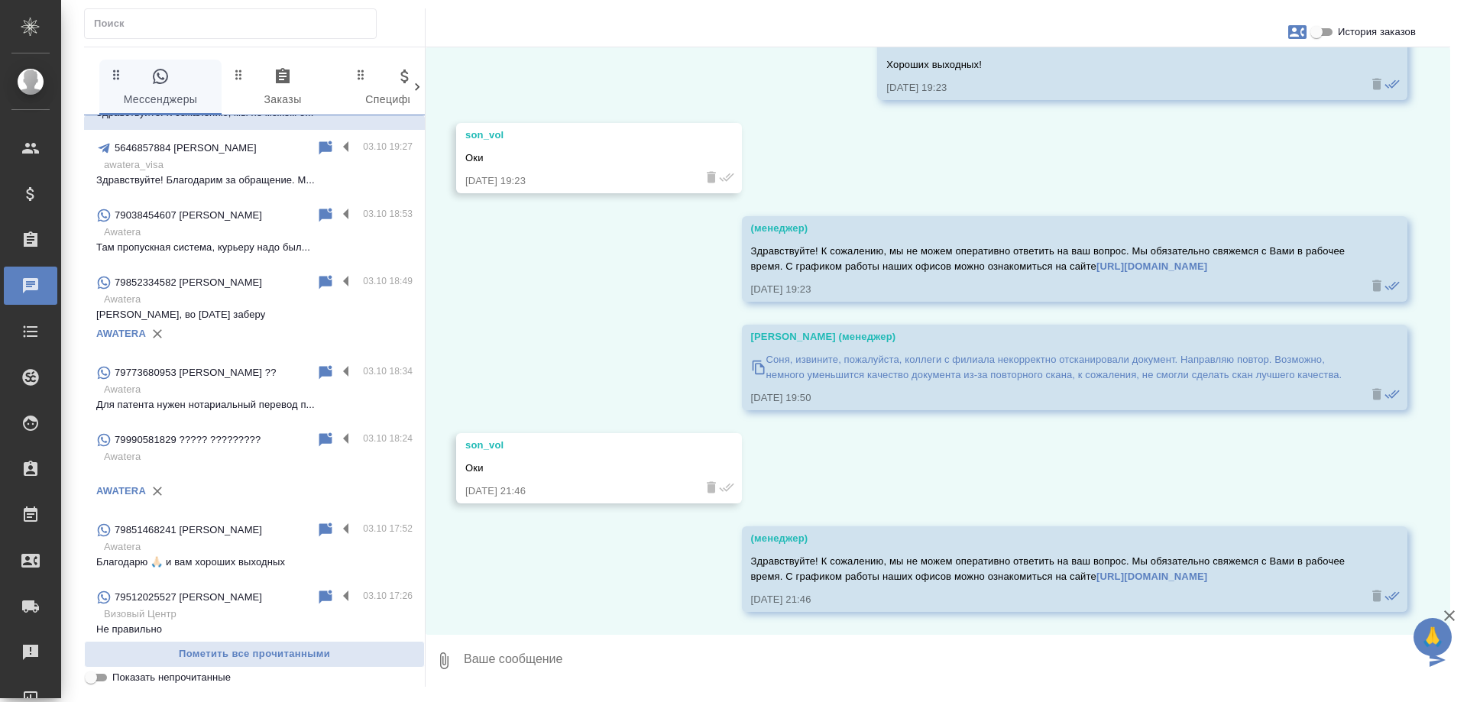
scroll to position [0, 0]
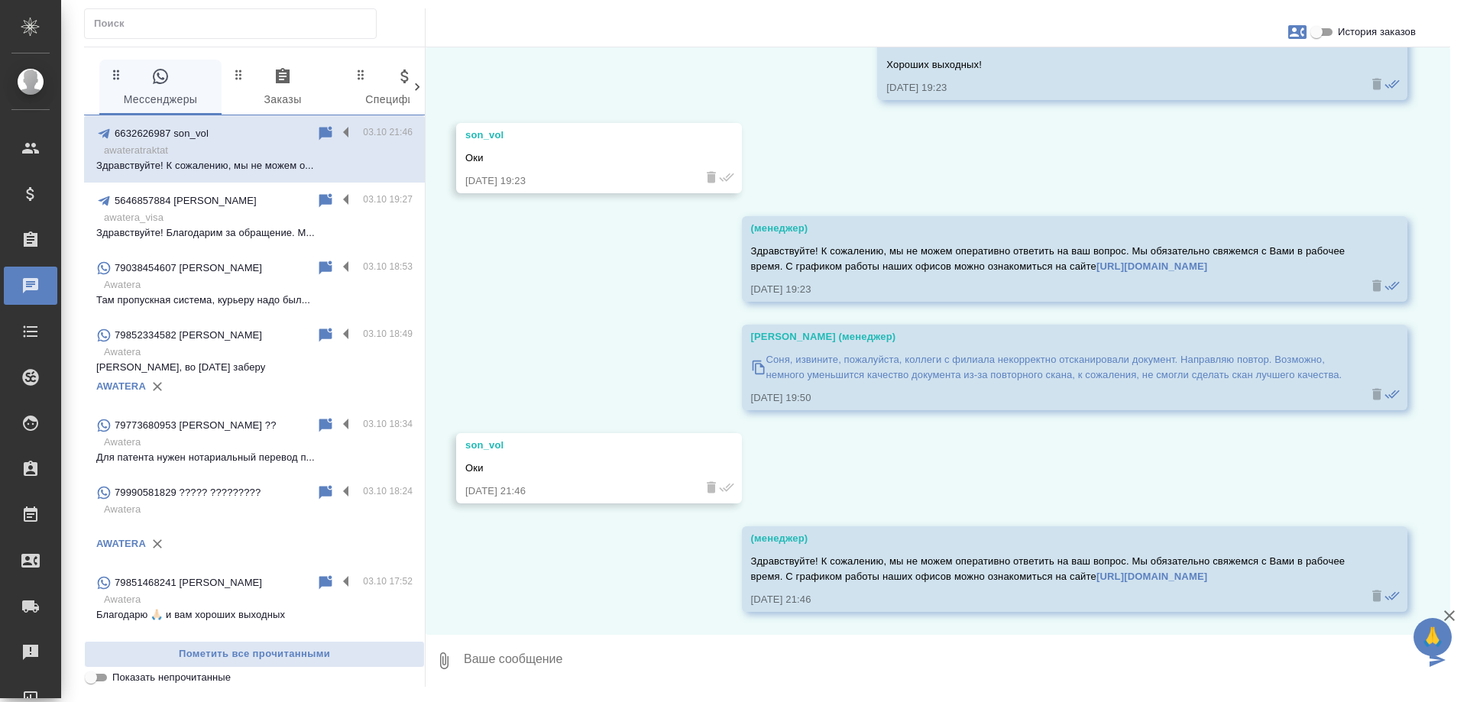
click at [219, 443] on p "Awatera" at bounding box center [258, 442] width 309 height 15
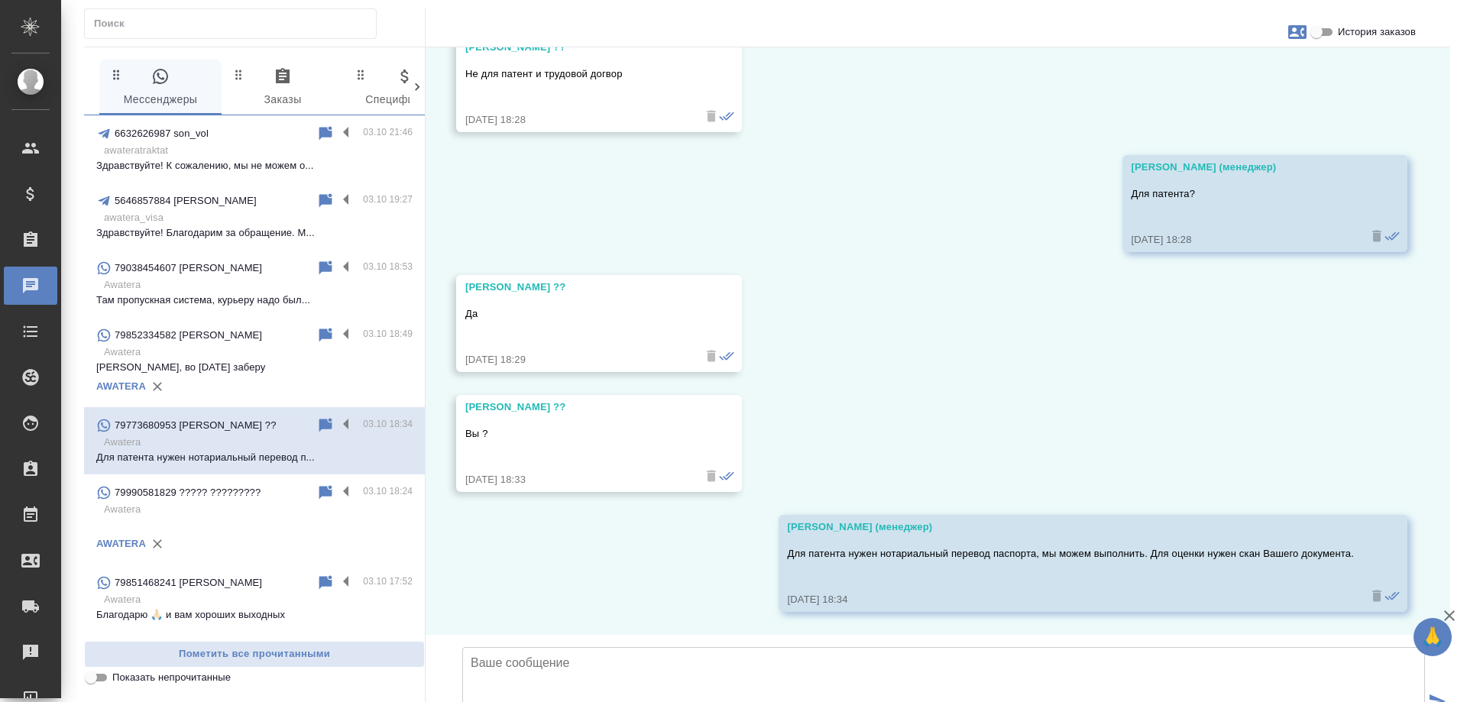
scroll to position [928, 0]
click at [656, 647] on textarea at bounding box center [943, 700] width 963 height 107
type textarea "Добрый день! Вам еще актуально?"
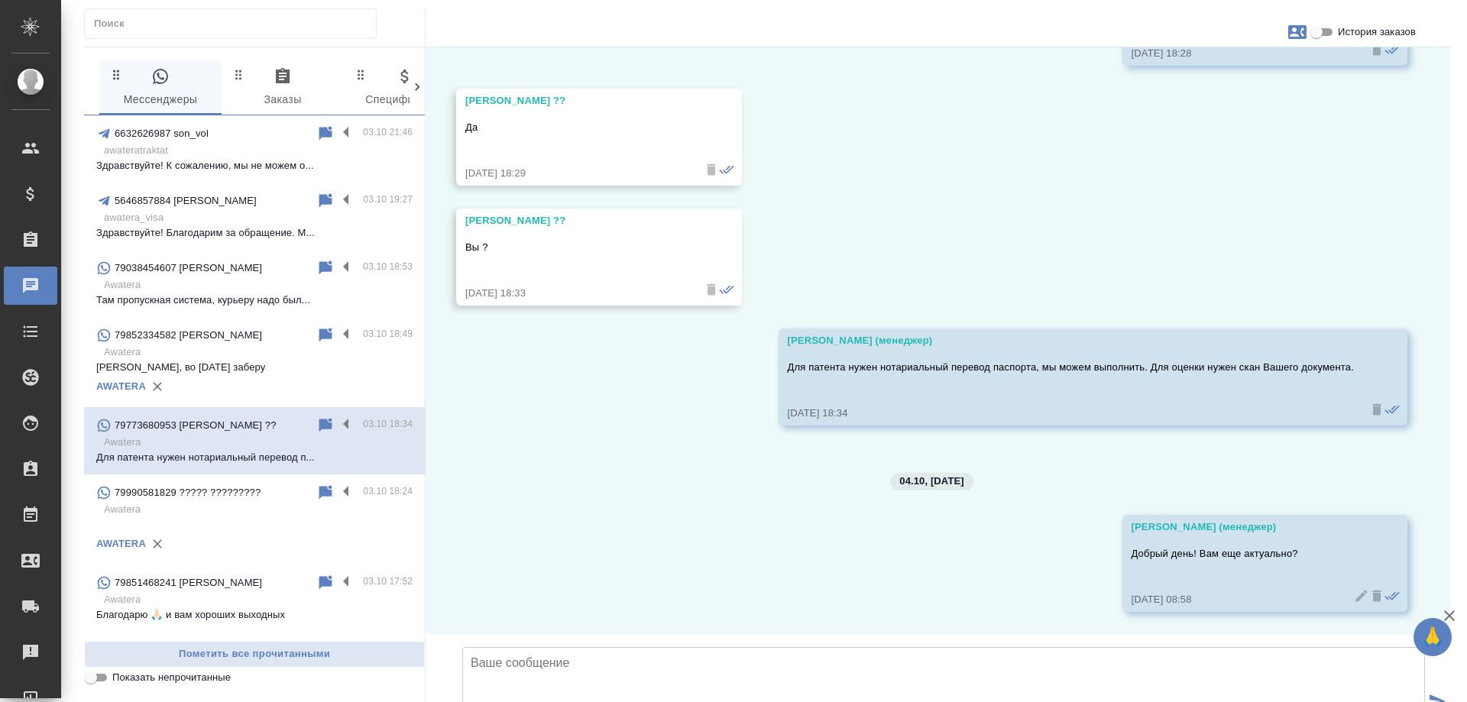
scroll to position [1115, 0]
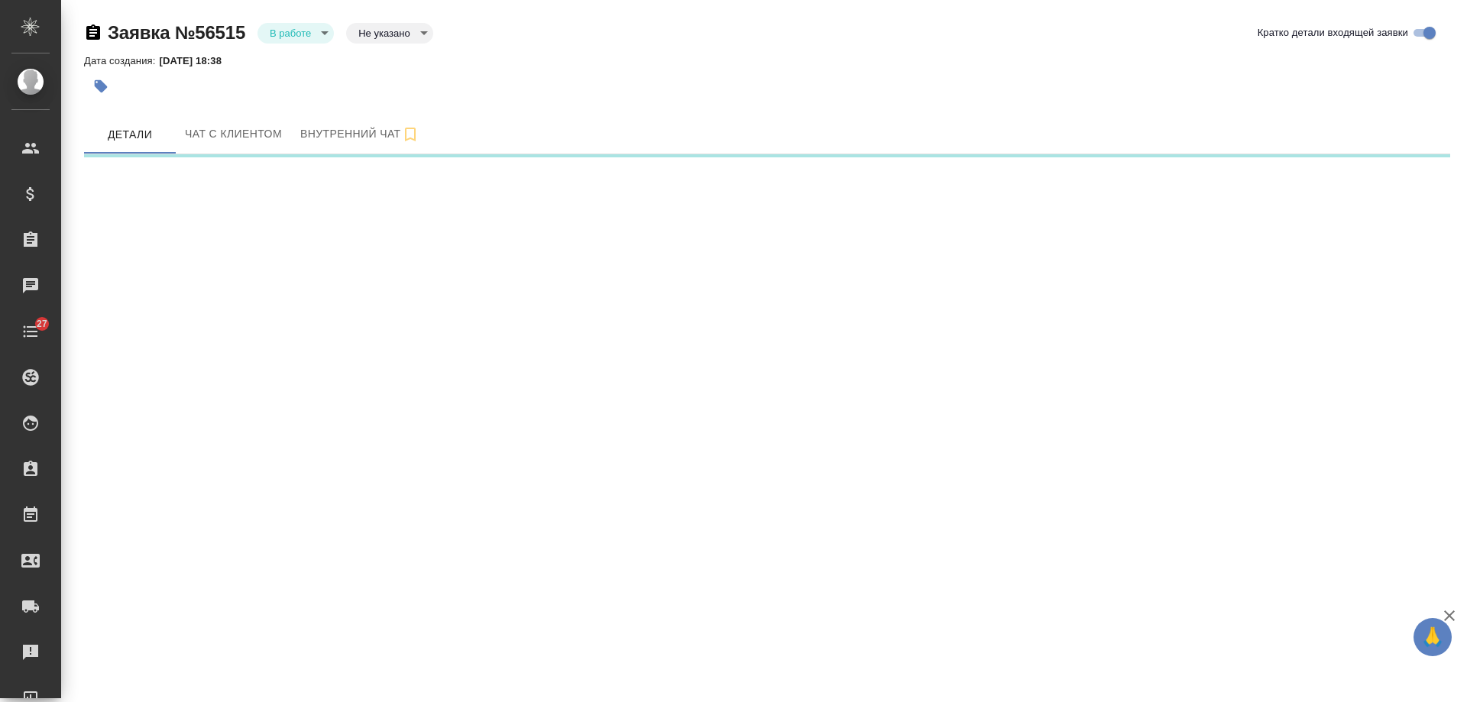
select select "RU"
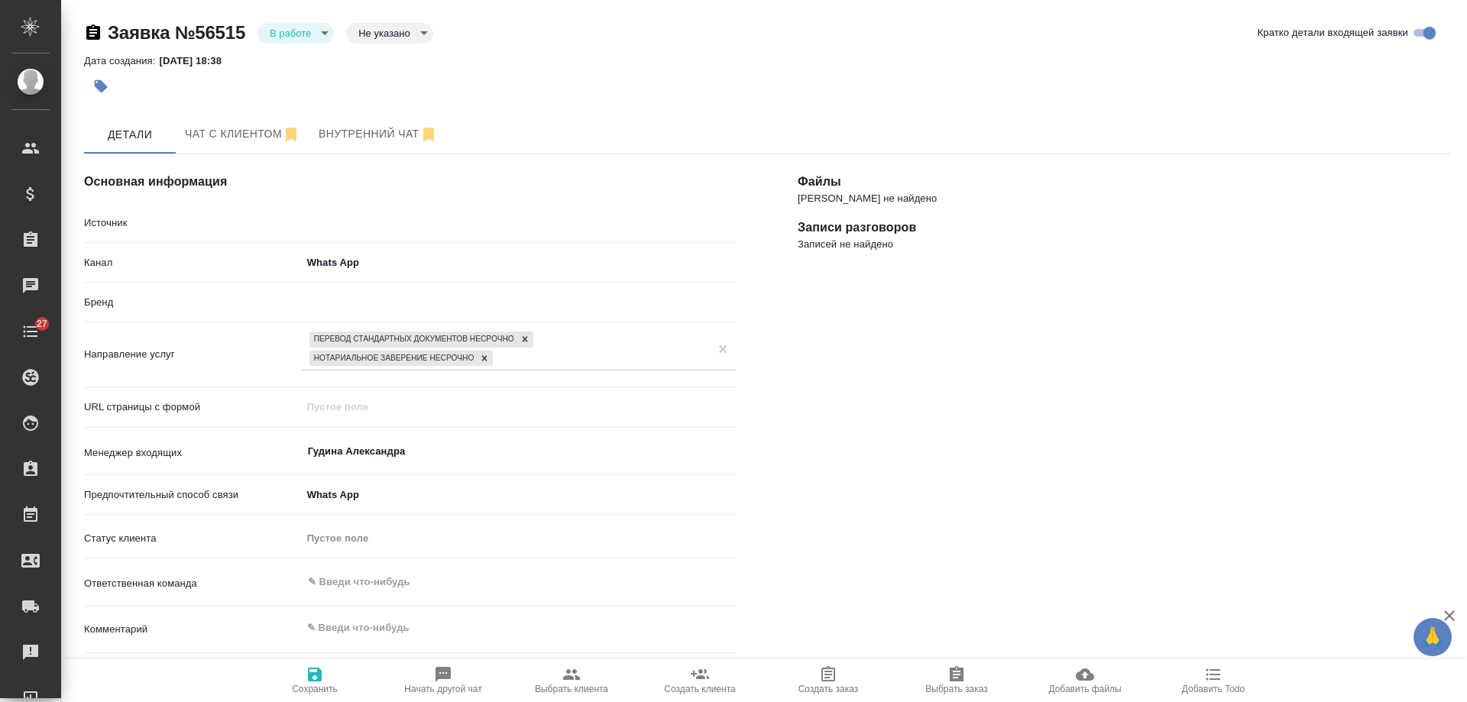
type textarea "x"
click at [307, 29] on body "🙏 .cls-1 fill:#fff; AWATERA Gudina Alexandra Клиенты Спецификации Заказы Чаты 2…" at bounding box center [733, 351] width 1467 height 702
click at [299, 60] on button "Отказ" at bounding box center [288, 58] width 36 height 17
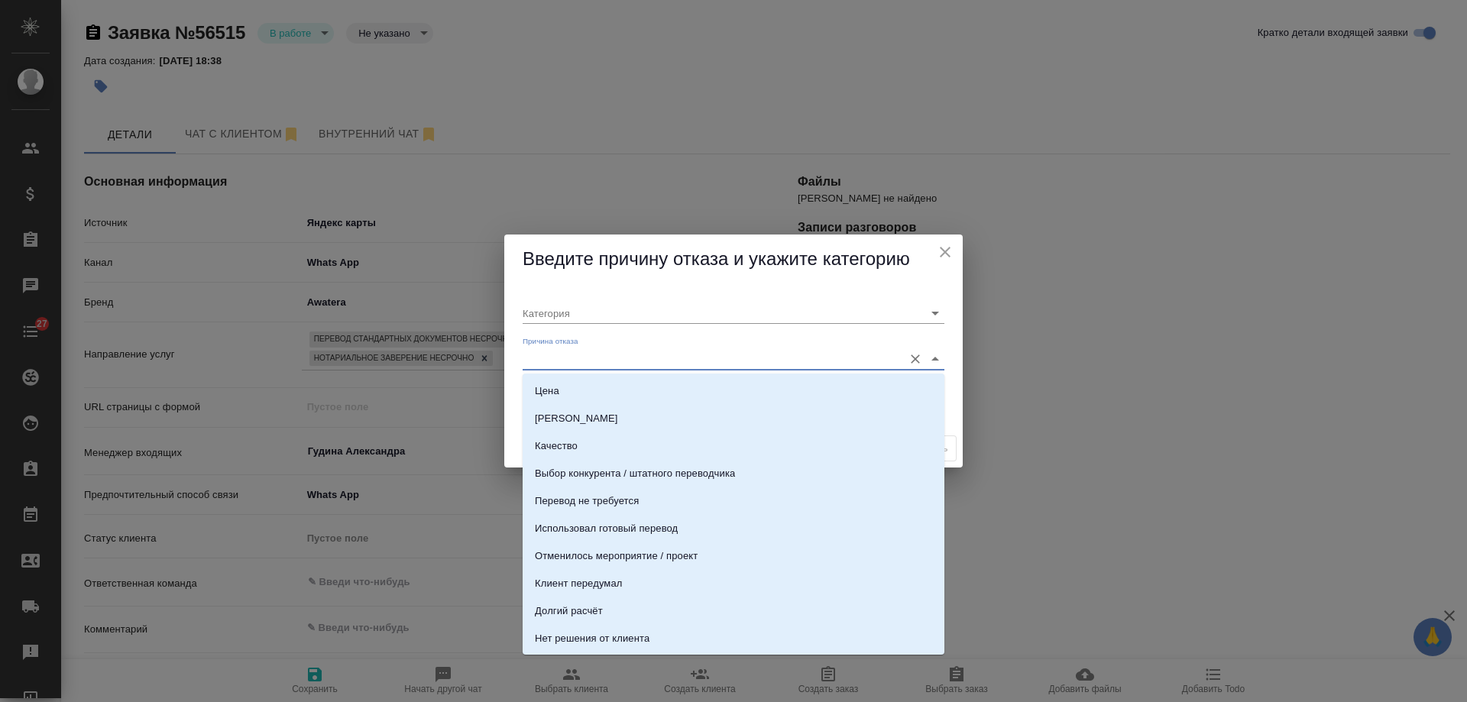
click at [590, 367] on input "Причина отказа" at bounding box center [709, 358] width 373 height 21
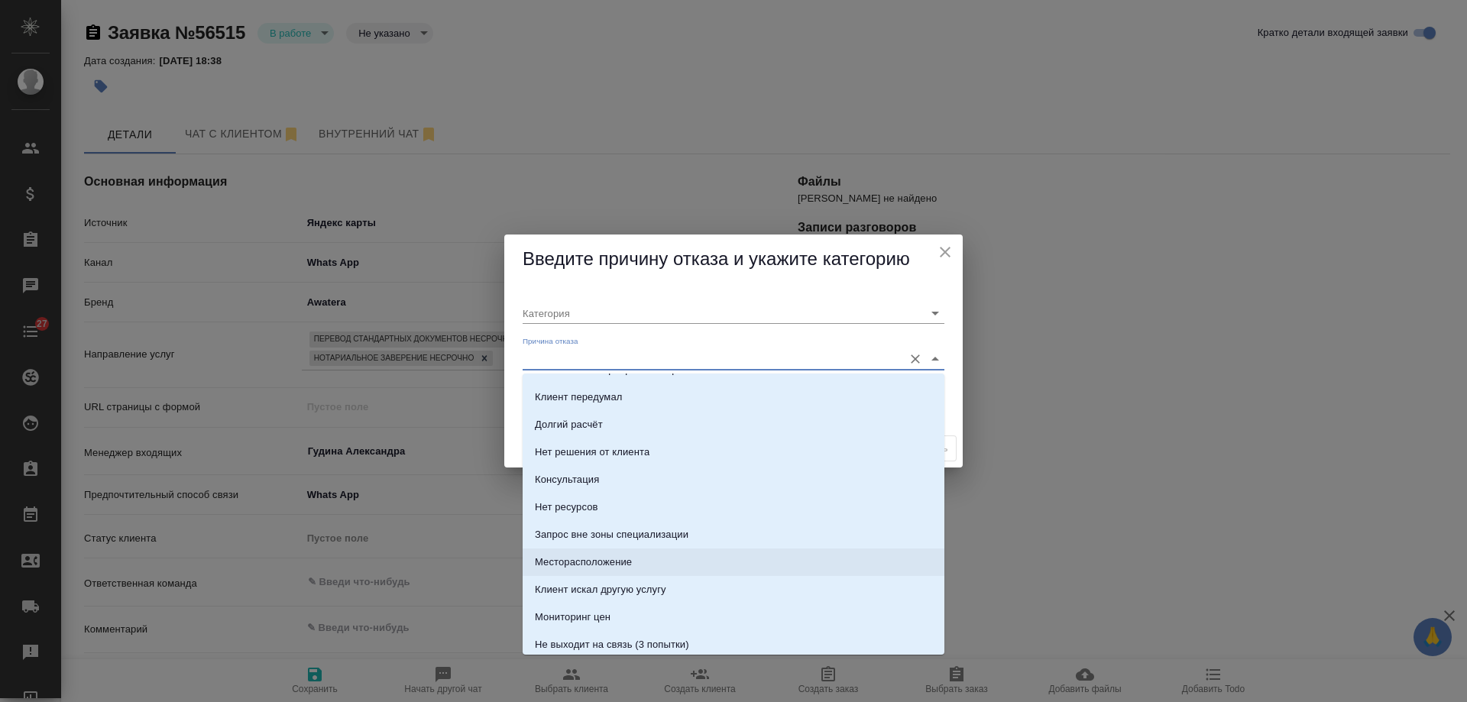
scroll to position [153, 0]
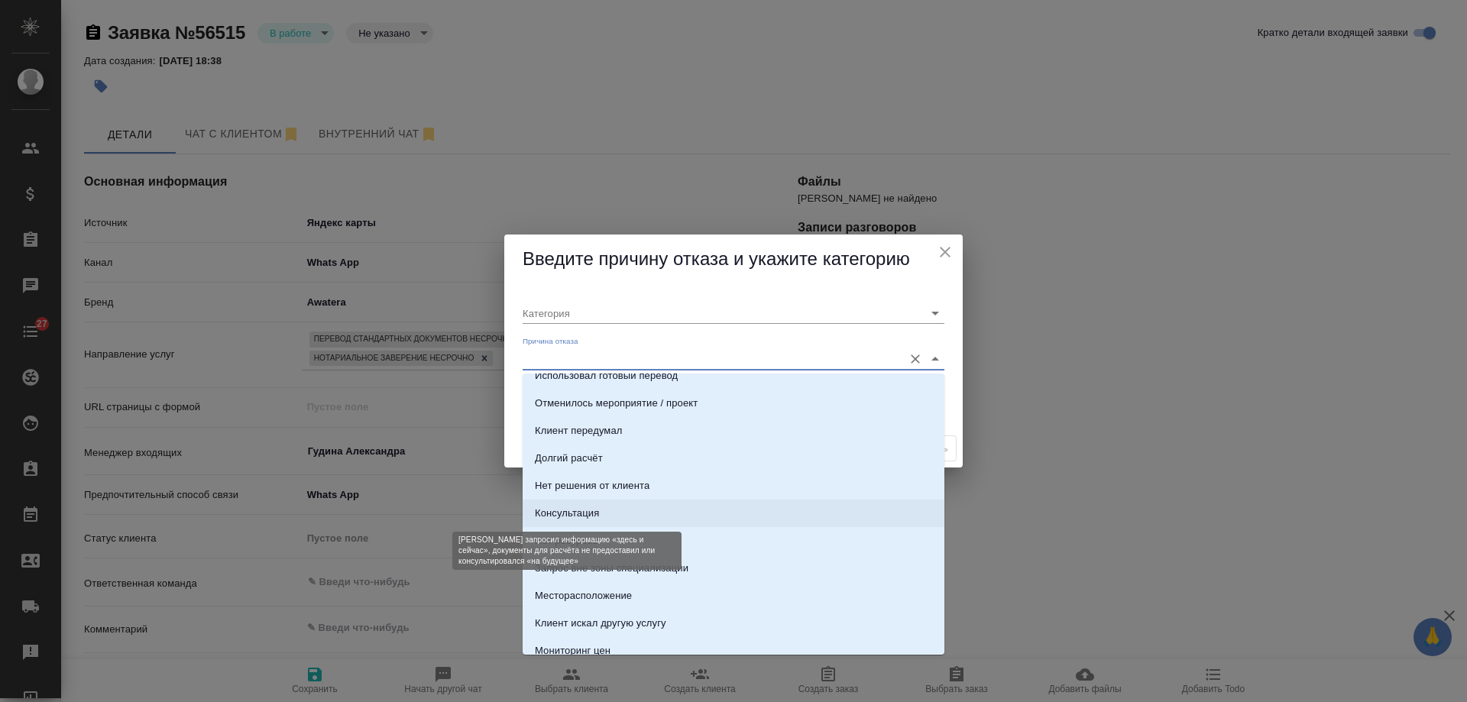
click at [576, 520] on div "Консультация" at bounding box center [567, 513] width 64 height 15
type input "Целевая"
type input "Консультация"
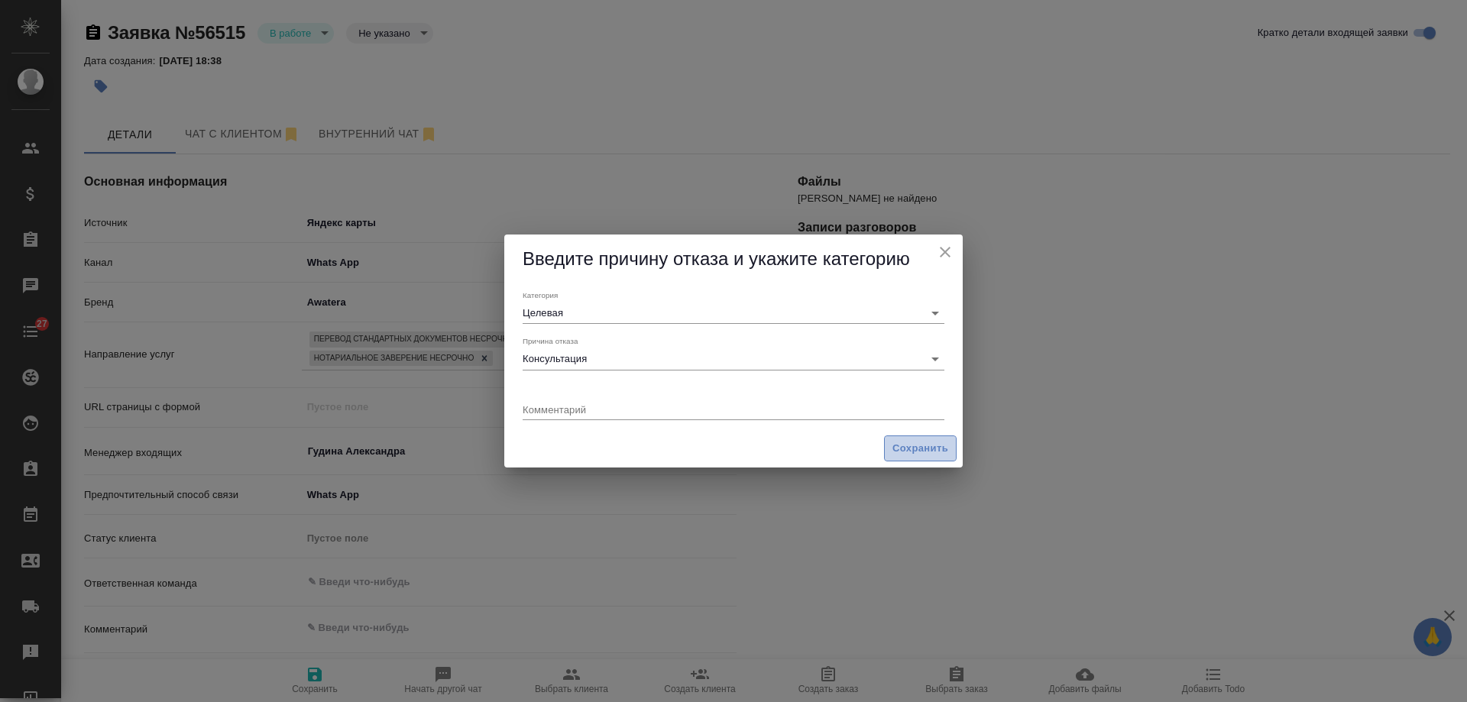
click at [912, 448] on span "Сохранить" at bounding box center [921, 449] width 56 height 18
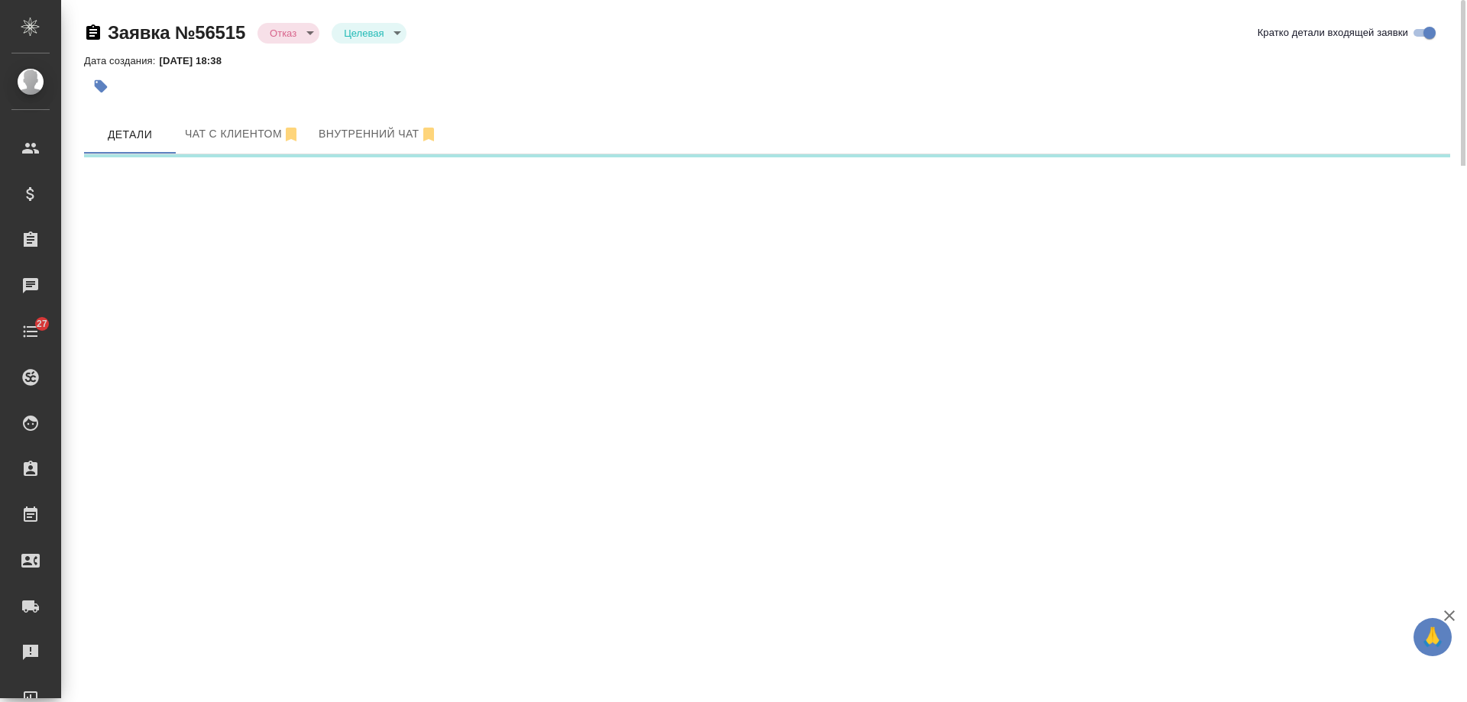
select select "RU"
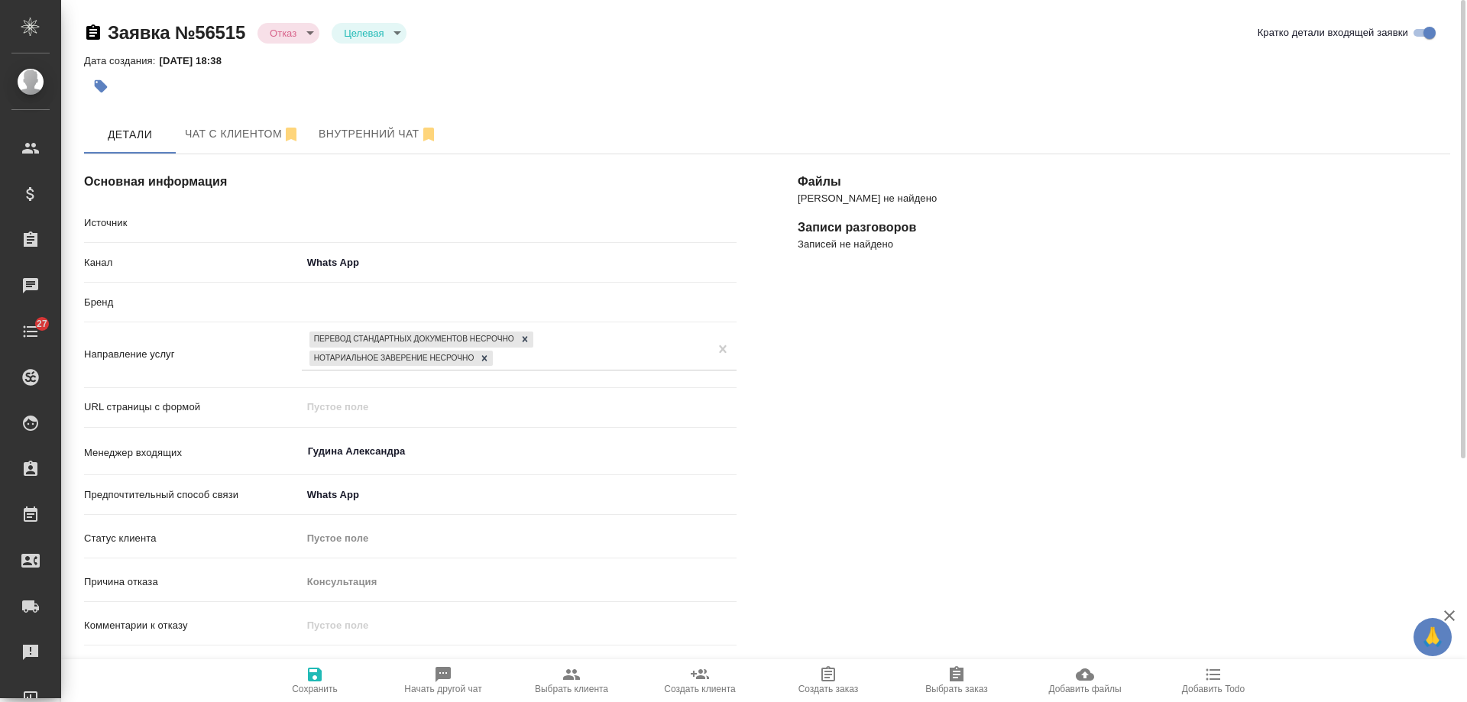
type textarea "x"
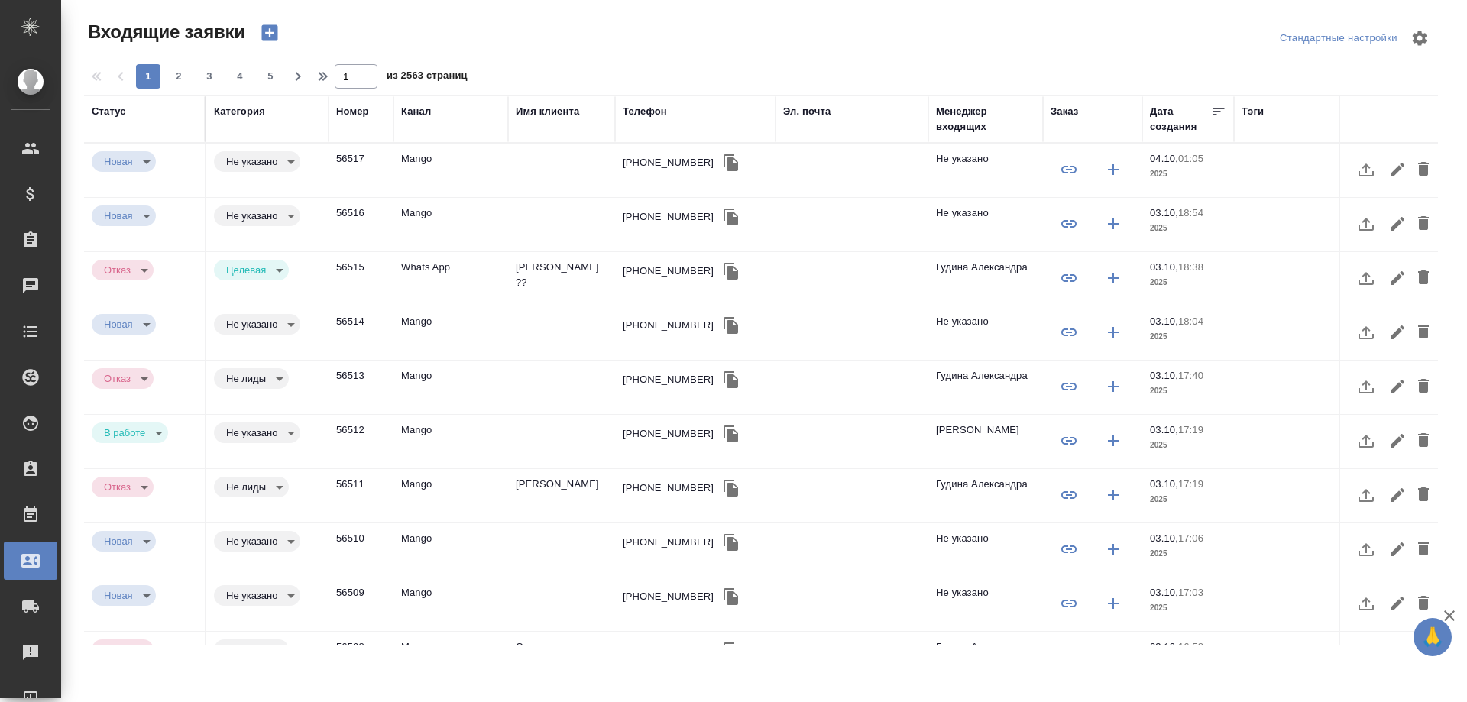
select select "RU"
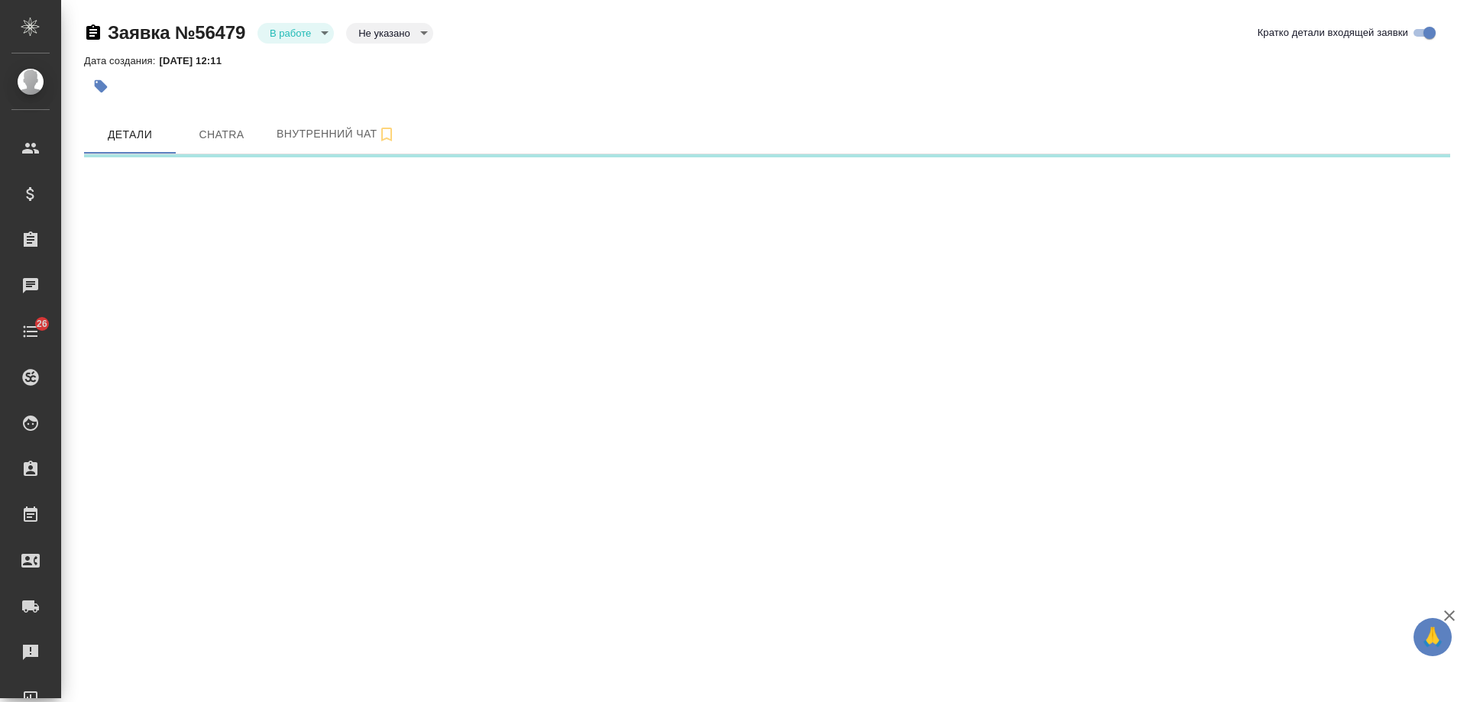
select select "RU"
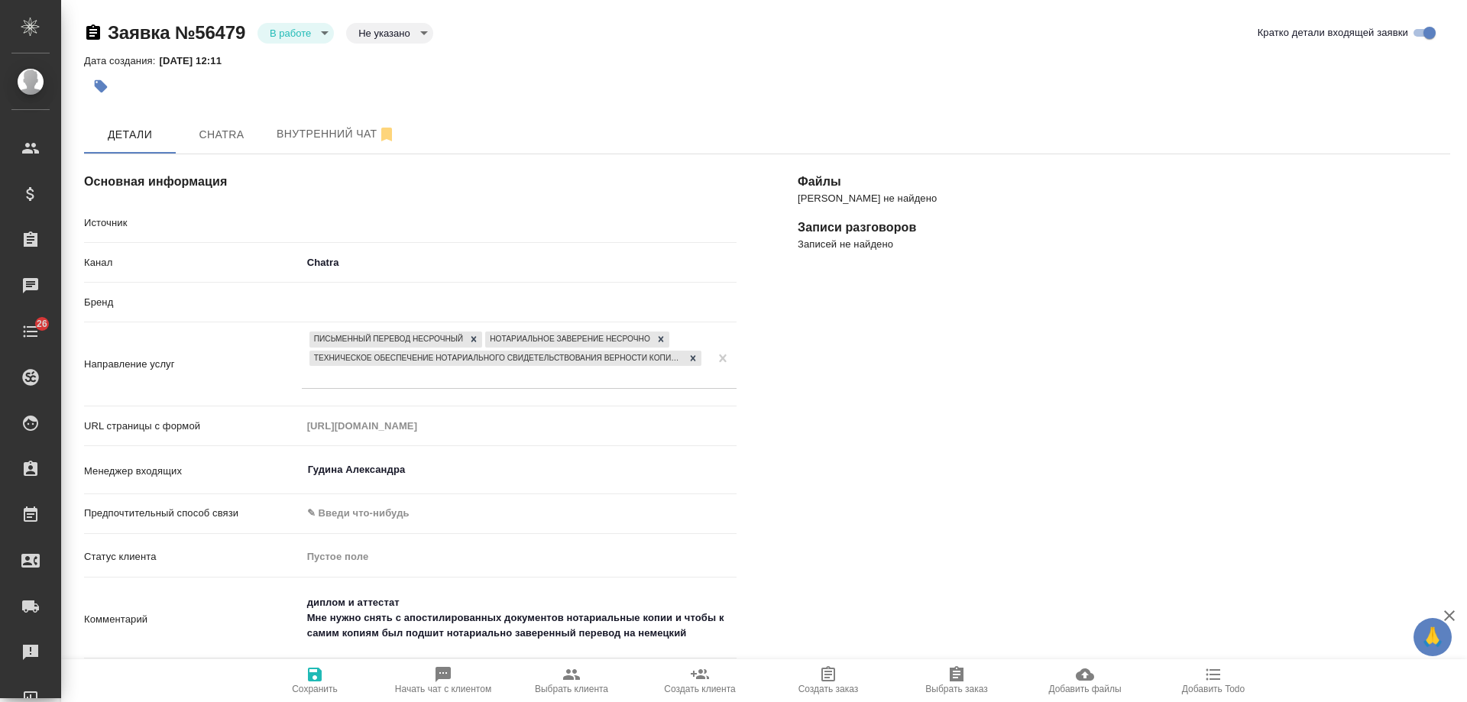
type textarea "x"
click at [231, 135] on span "Chatra" at bounding box center [221, 134] width 73 height 19
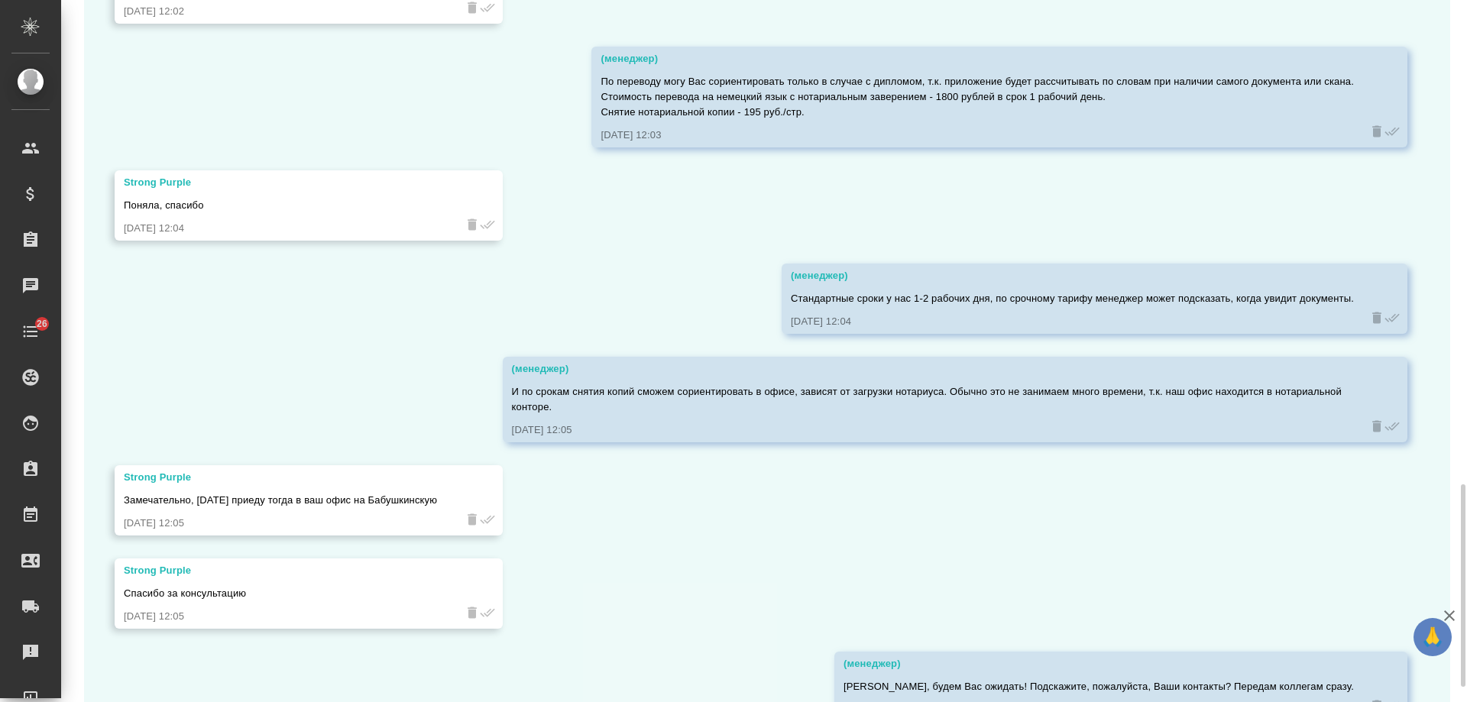
scroll to position [1732, 0]
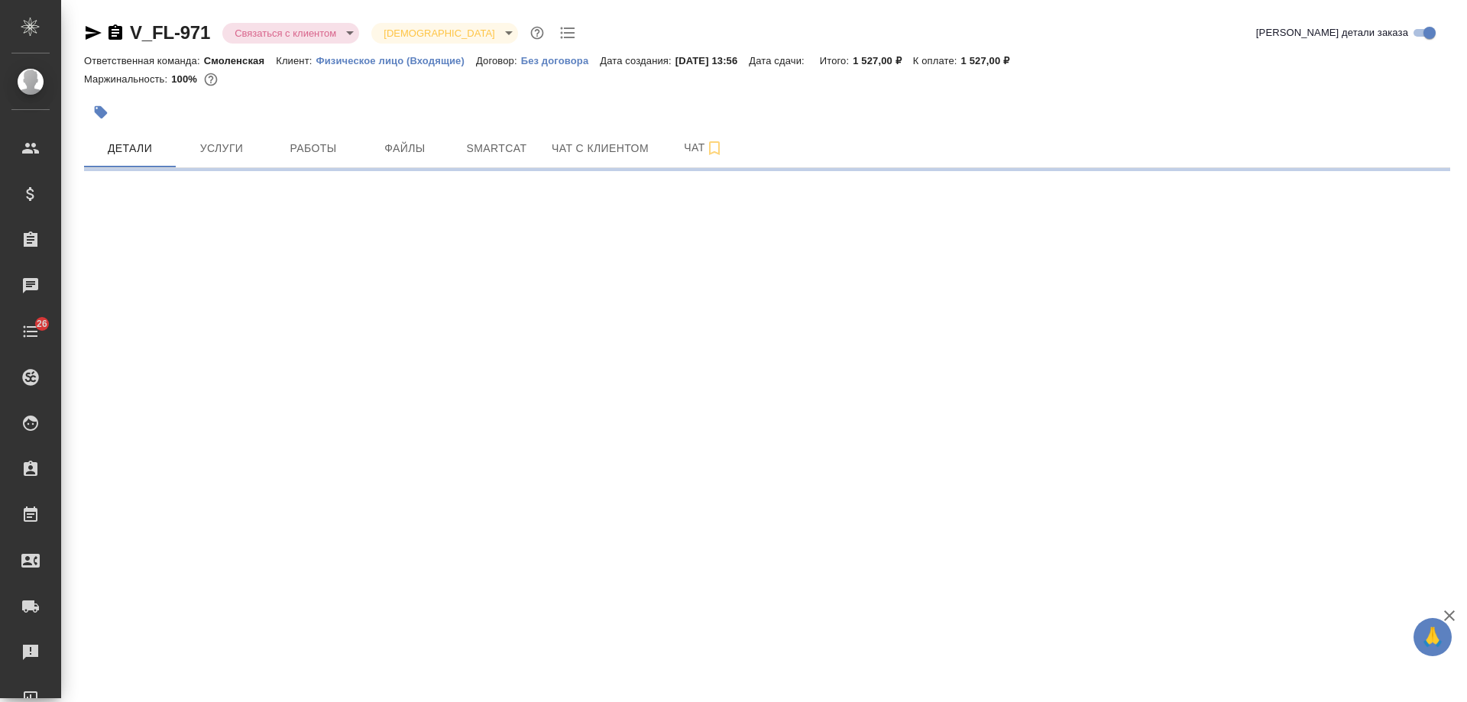
select select "RU"
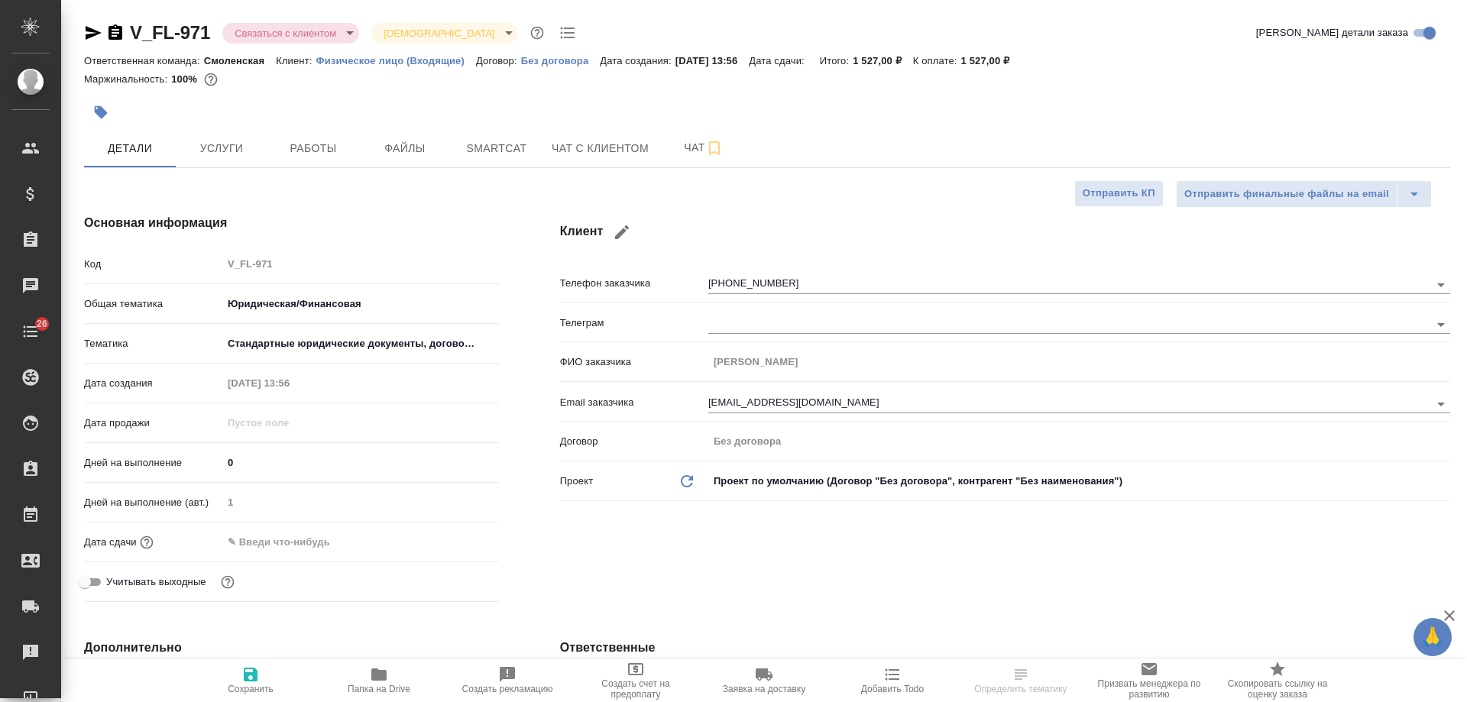
type textarea "x"
click at [581, 157] on span "Чат с клиентом" at bounding box center [600, 148] width 97 height 19
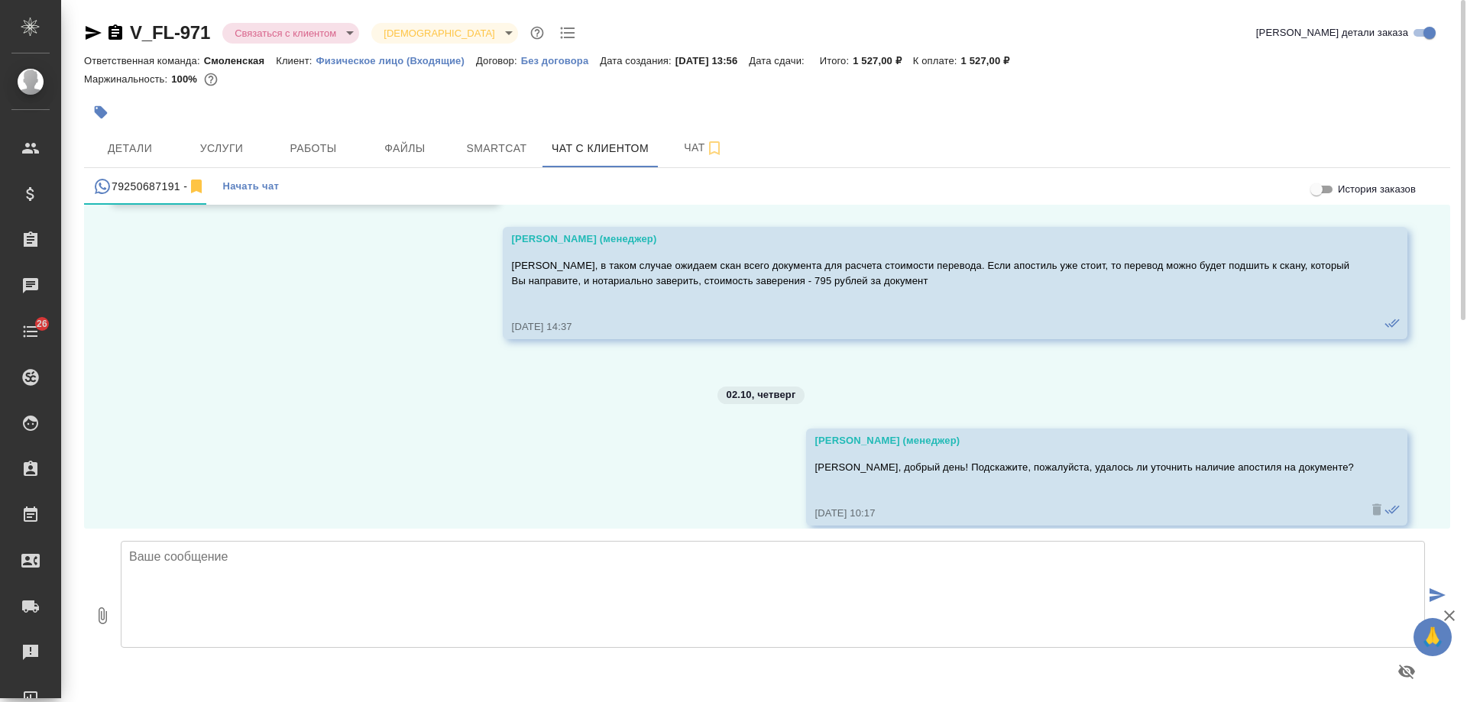
scroll to position [1782, 0]
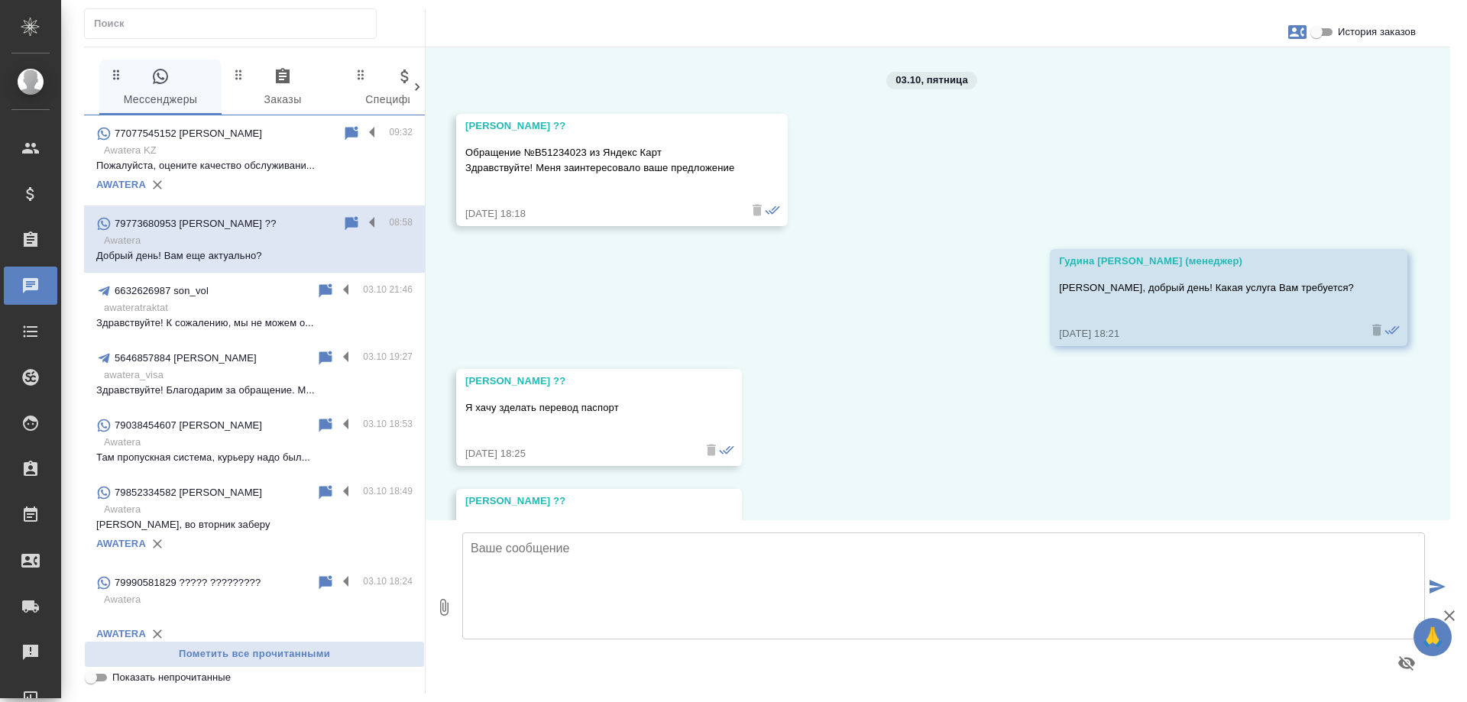
scroll to position [1115, 0]
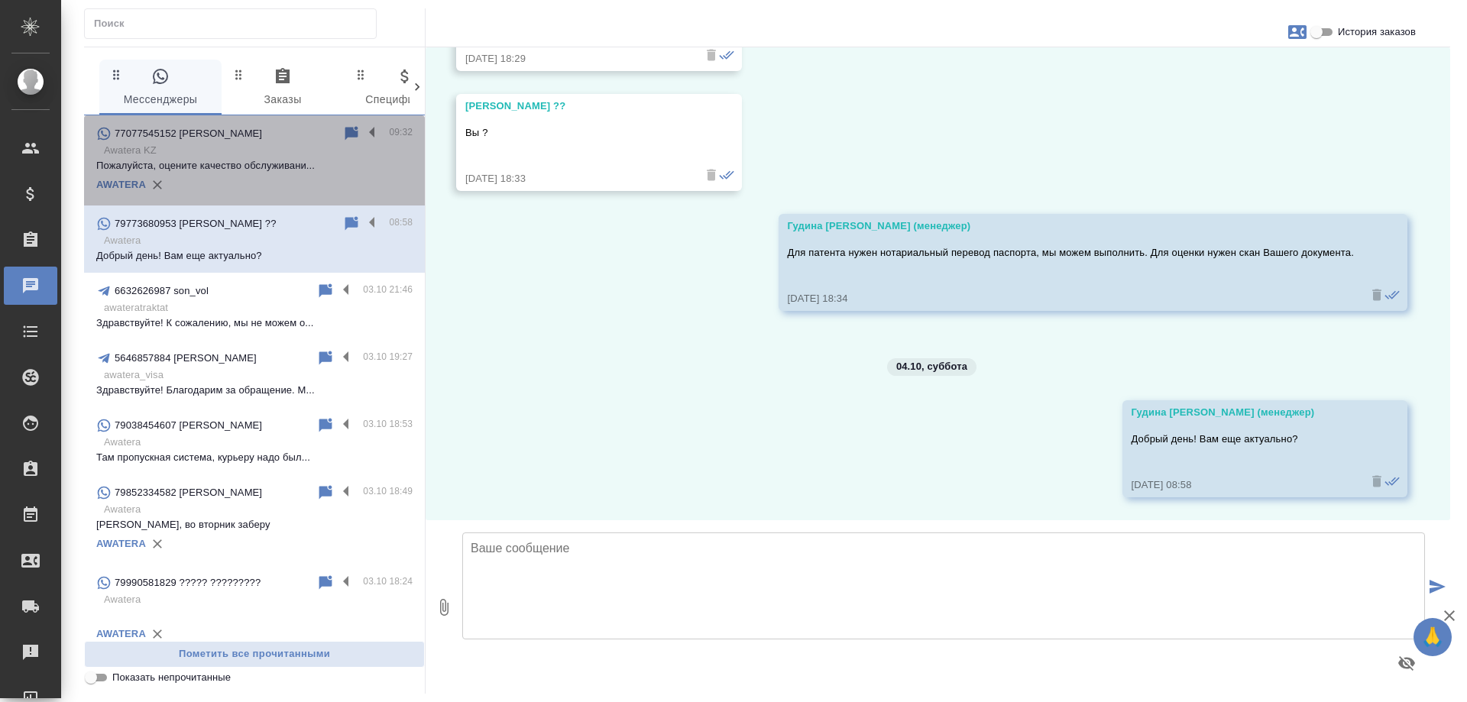
click at [270, 152] on p "Awatera KZ" at bounding box center [258, 150] width 309 height 15
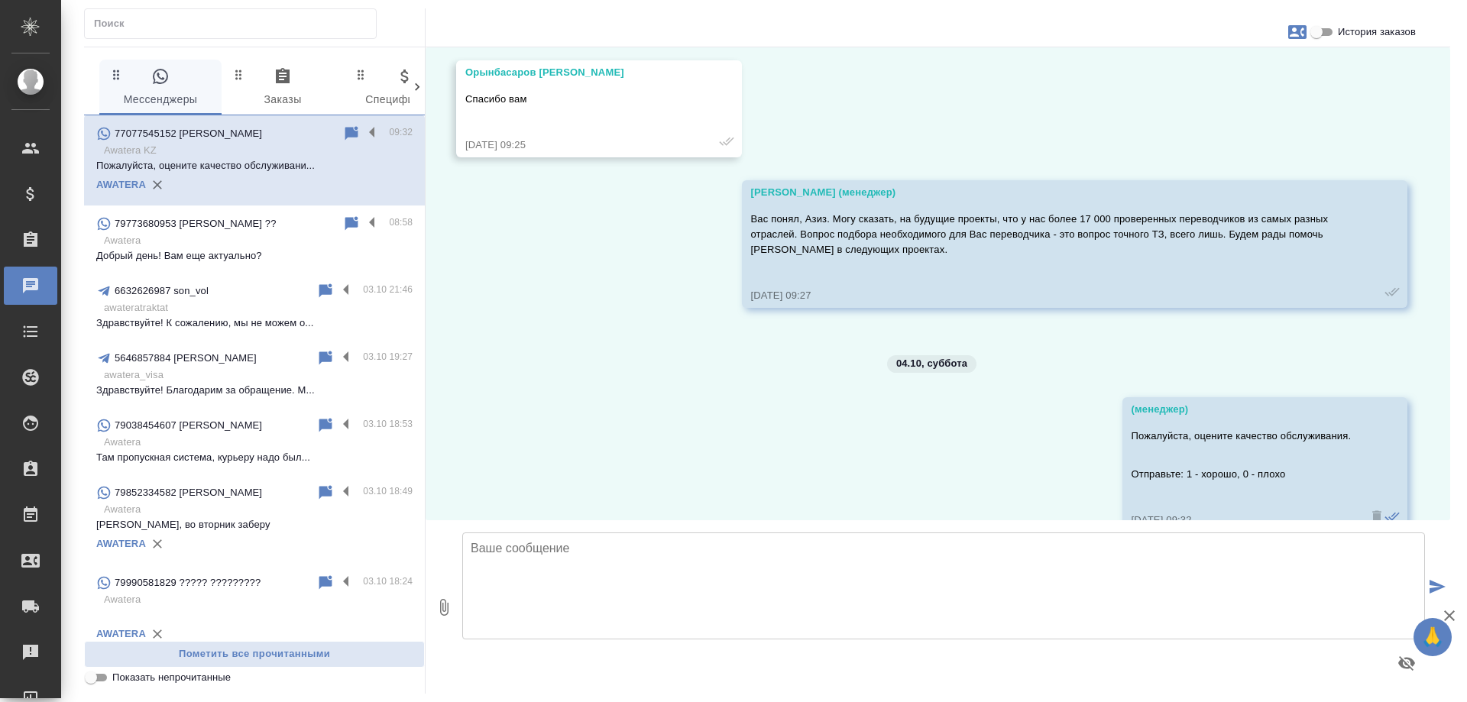
scroll to position [3177, 0]
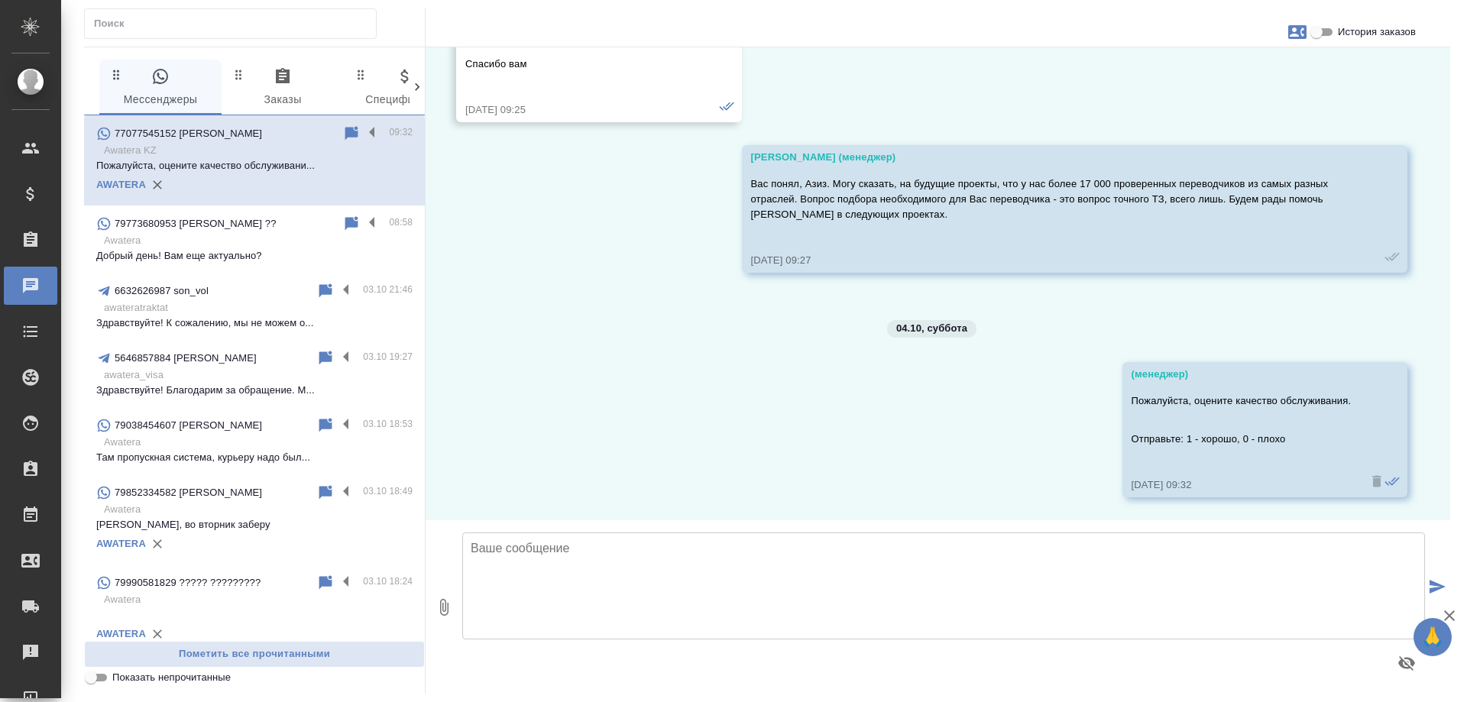
click at [297, 235] on p "Awatera" at bounding box center [258, 240] width 309 height 15
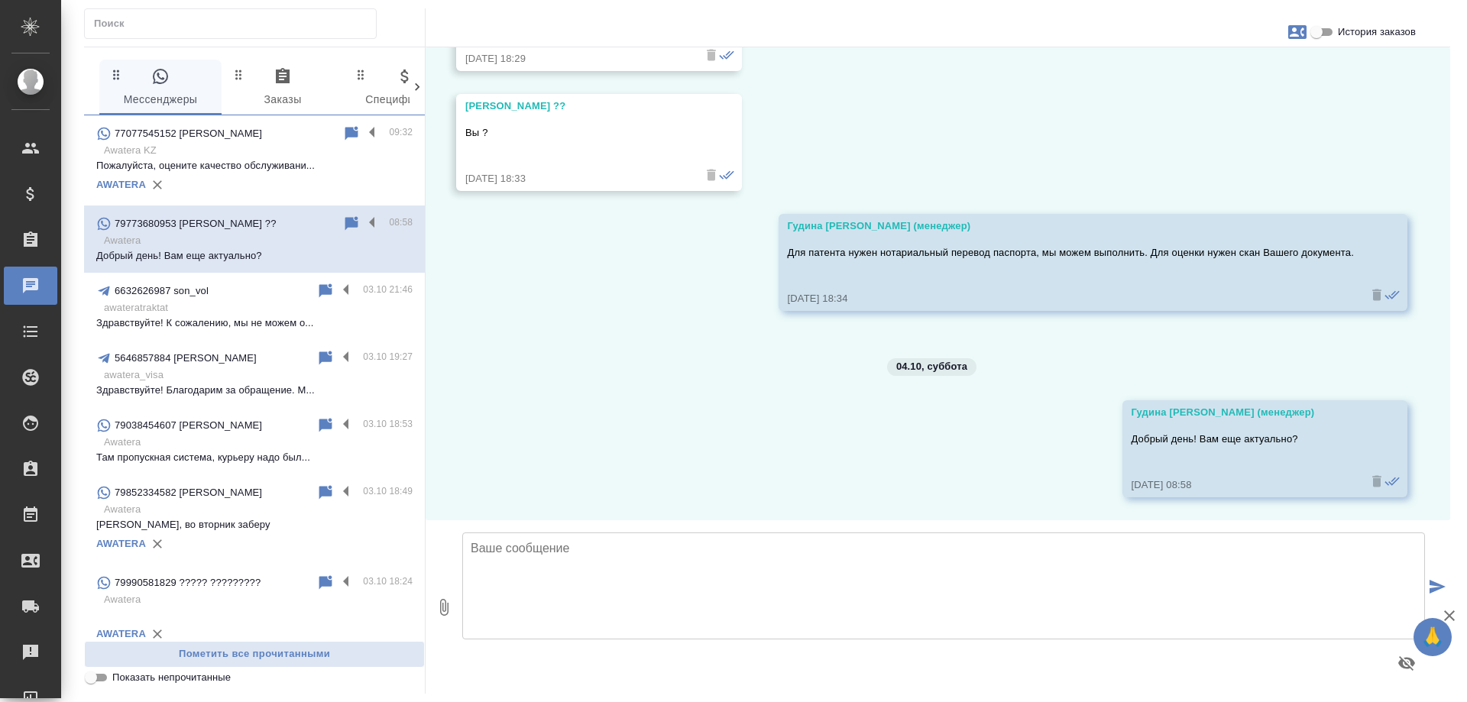
scroll to position [1115, 0]
click at [183, 17] on input "text" at bounding box center [235, 23] width 282 height 21
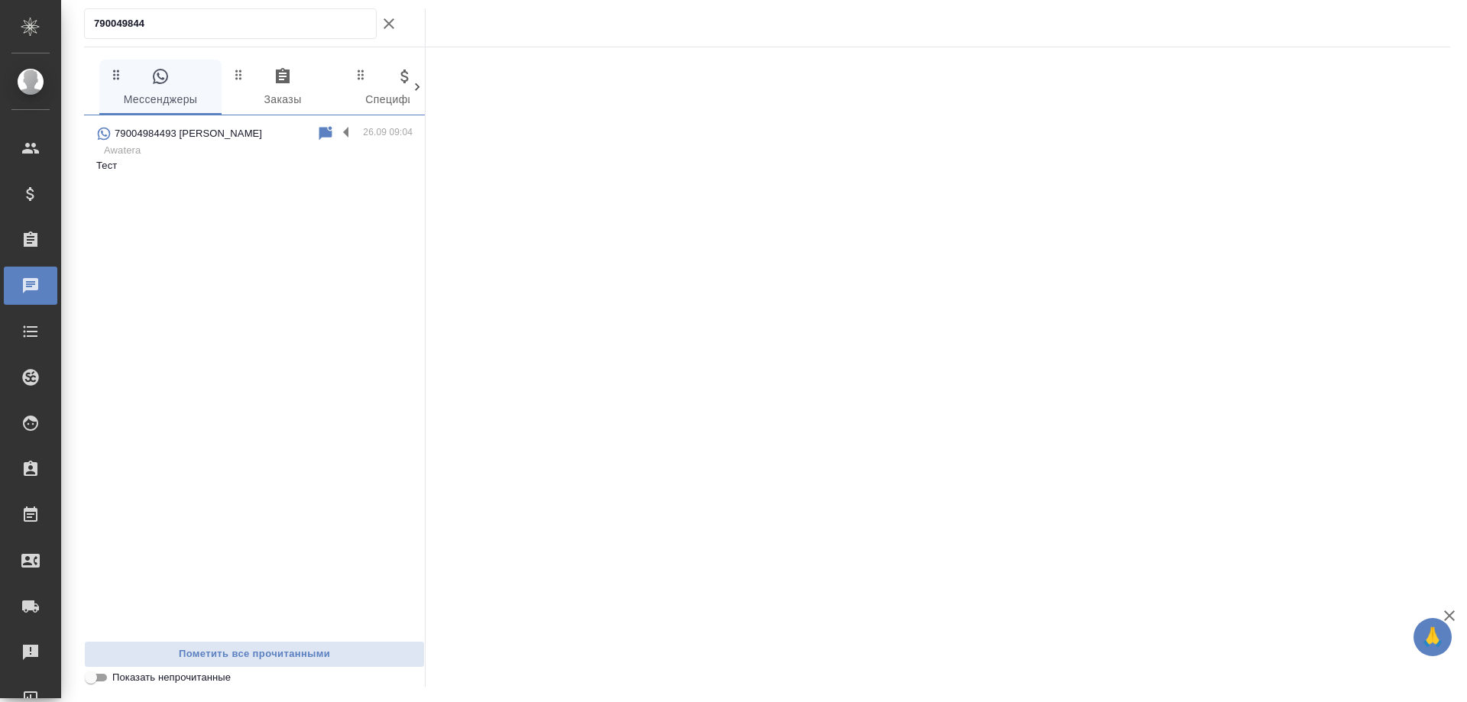
type input "790049844"
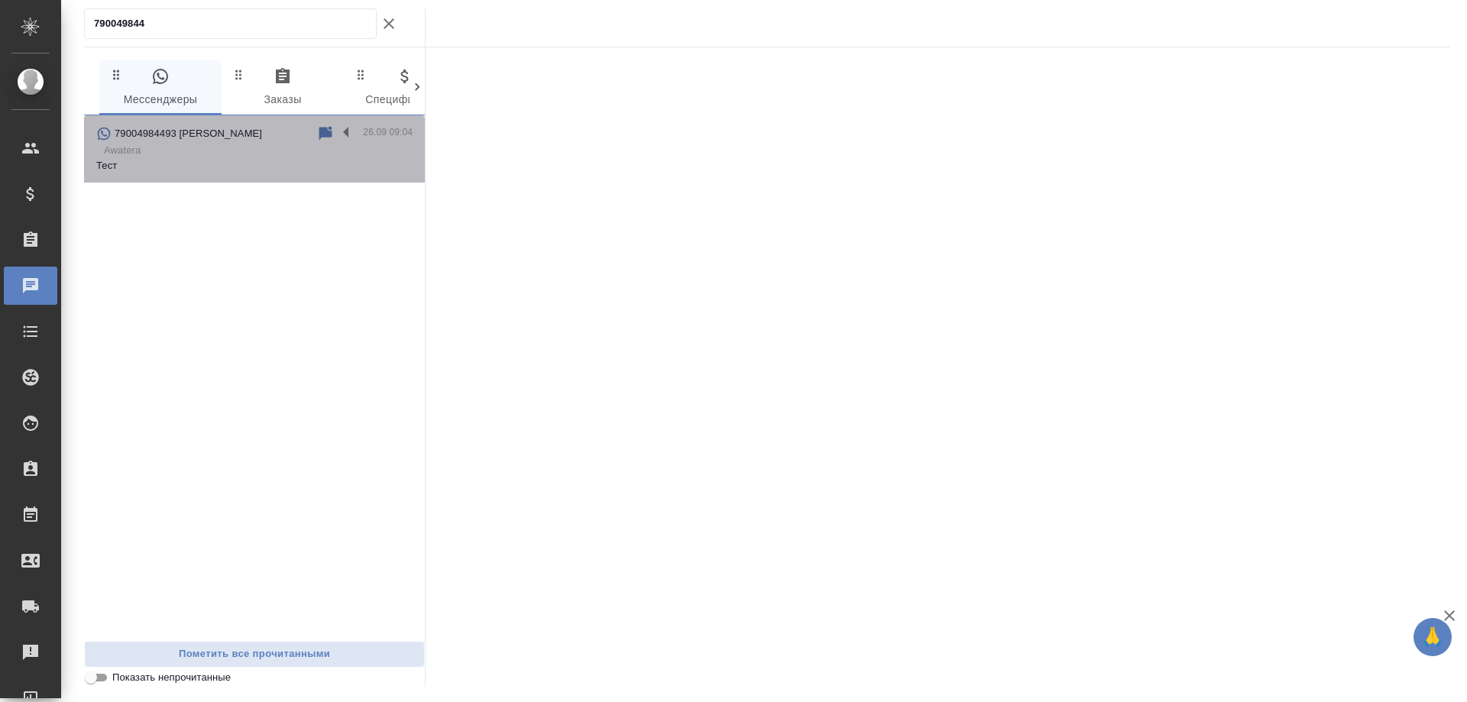
click at [204, 167] on p "Тест" at bounding box center [254, 165] width 316 height 15
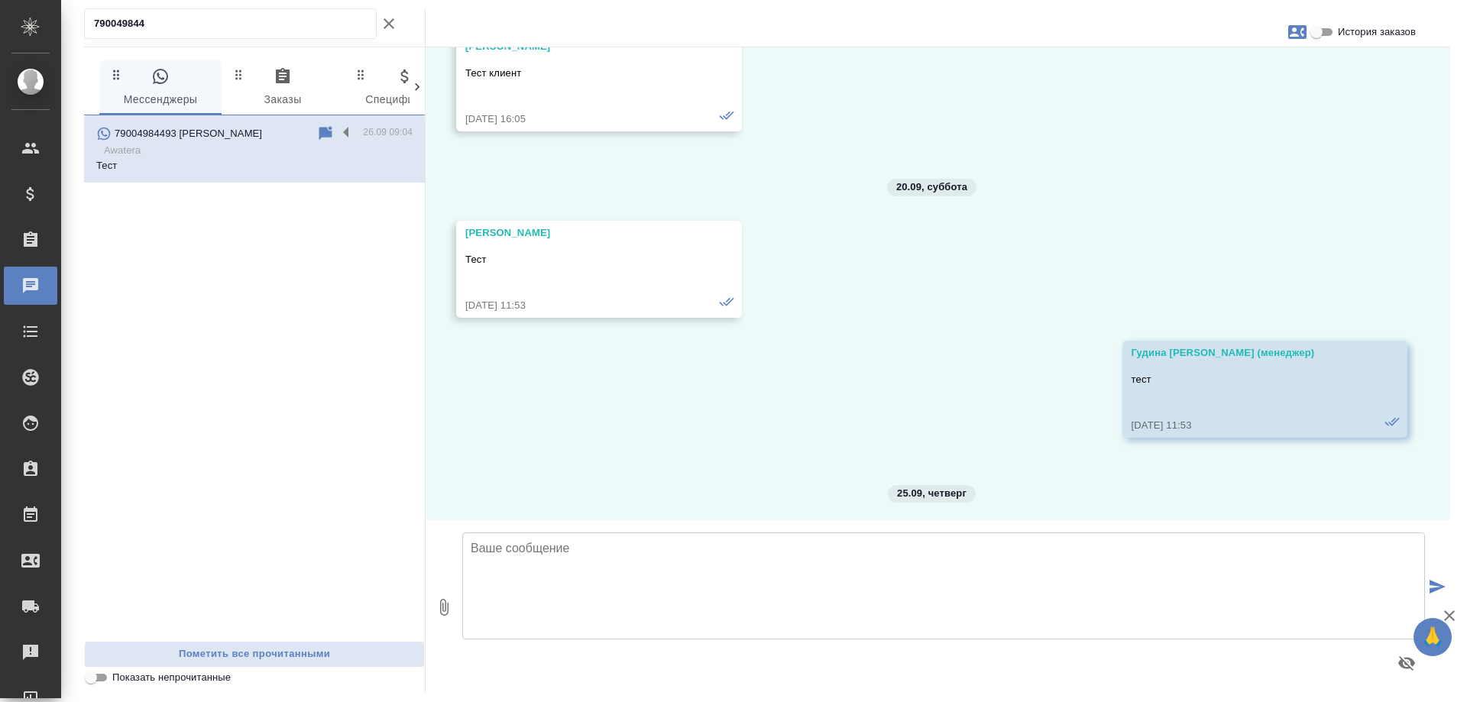
scroll to position [17465, 0]
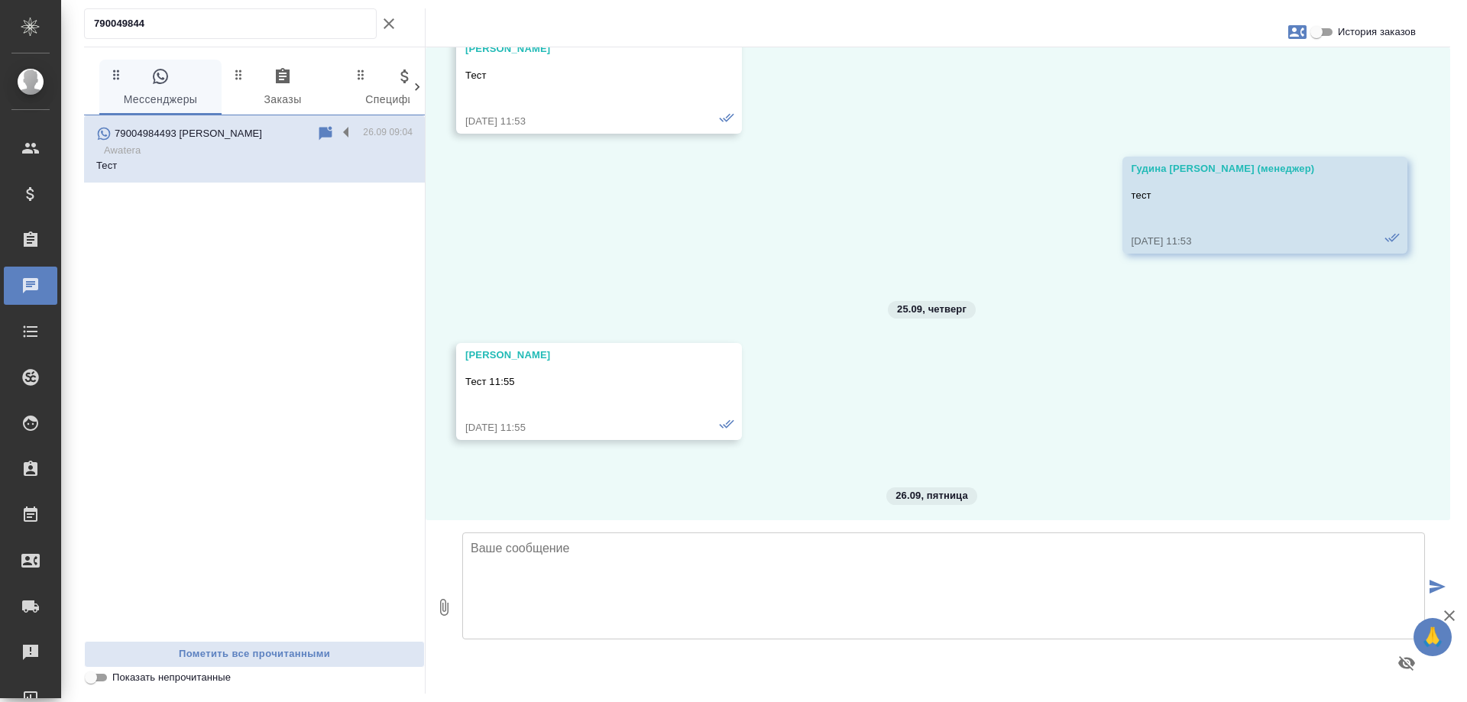
click at [638, 564] on textarea at bounding box center [943, 586] width 963 height 107
type textarea "тест"
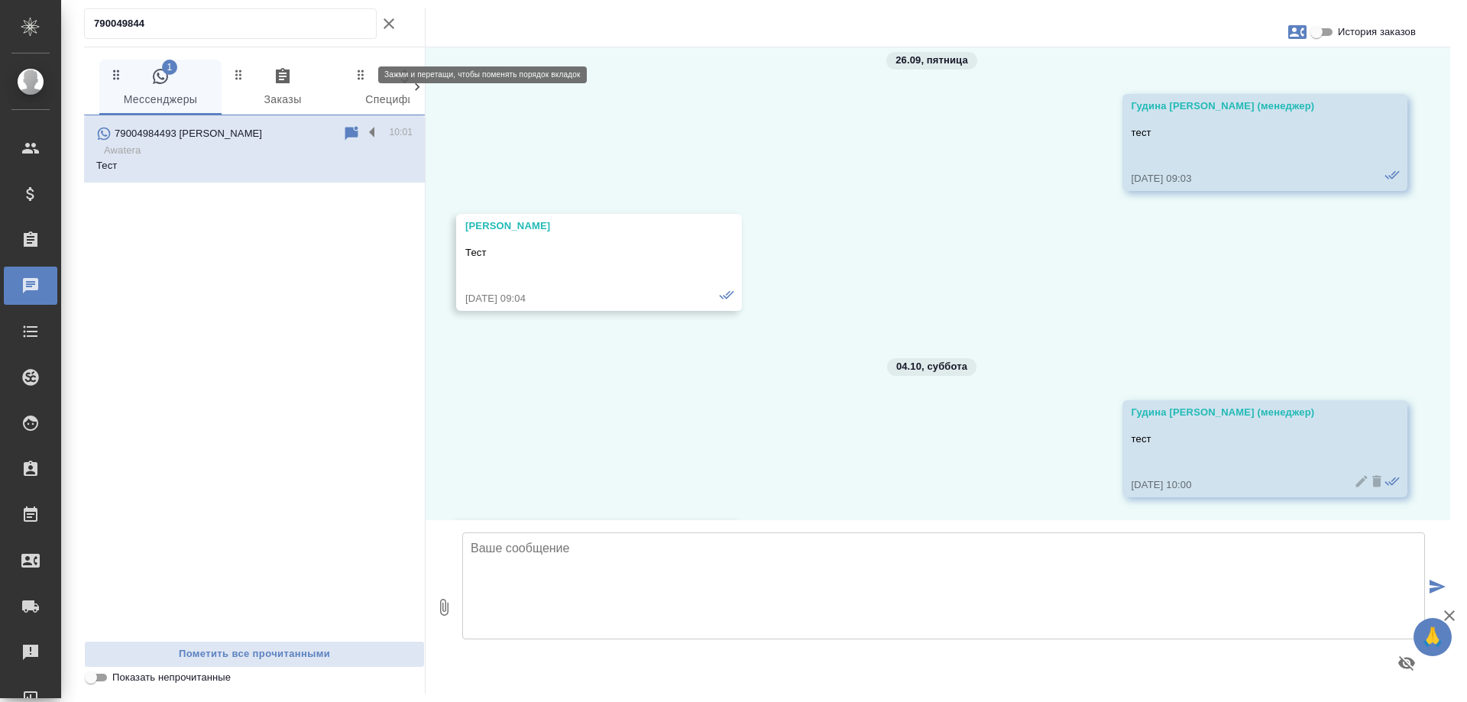
scroll to position [18021, 0]
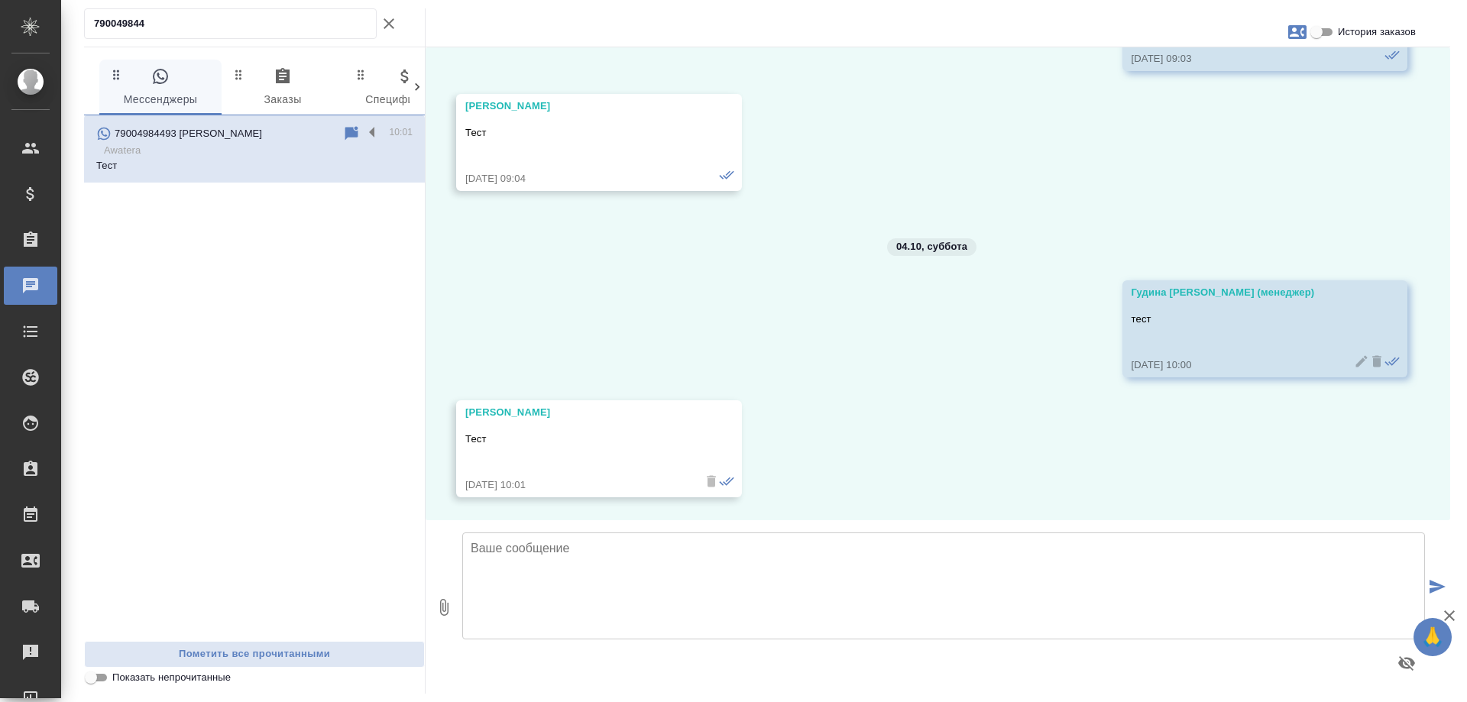
click at [400, 33] on div "790049844" at bounding box center [254, 27] width 341 height 38
click at [390, 23] on icon "button" at bounding box center [389, 23] width 11 height 11
